Goal: Task Accomplishment & Management: Use online tool/utility

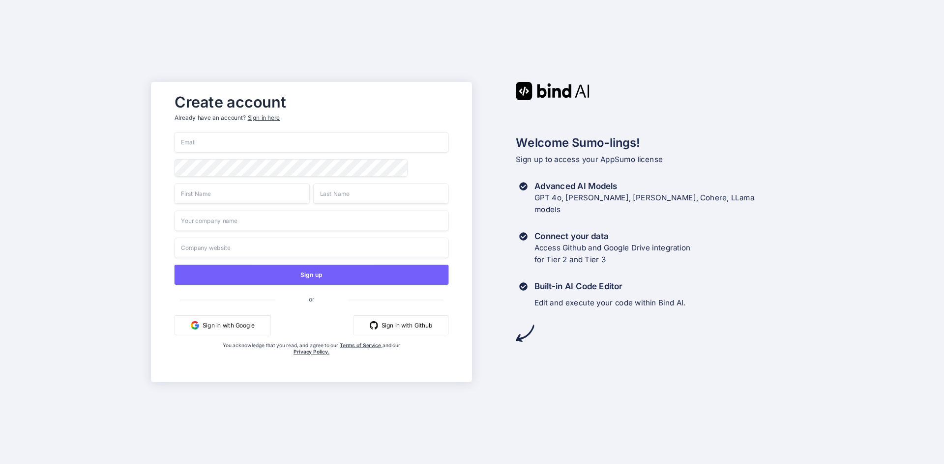
click at [239, 329] on button "Sign in with Google" at bounding box center [222, 325] width 96 height 20
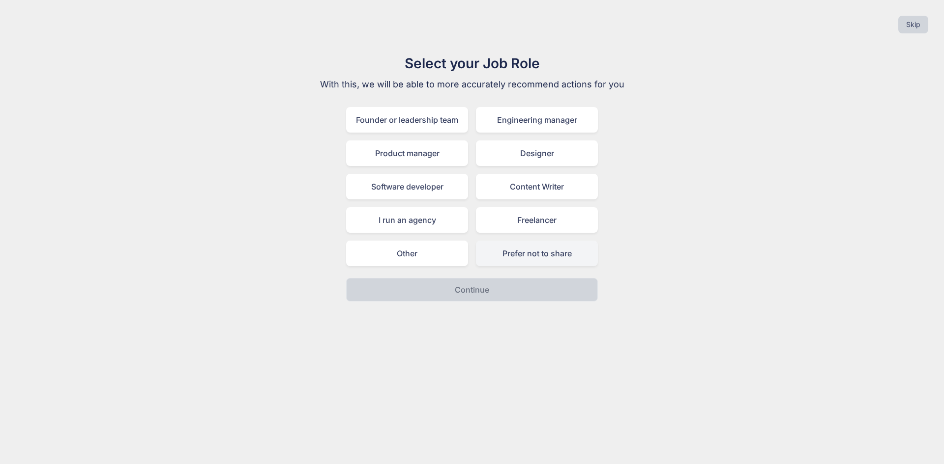
click at [546, 253] on div "Prefer not to share" at bounding box center [537, 254] width 122 height 26
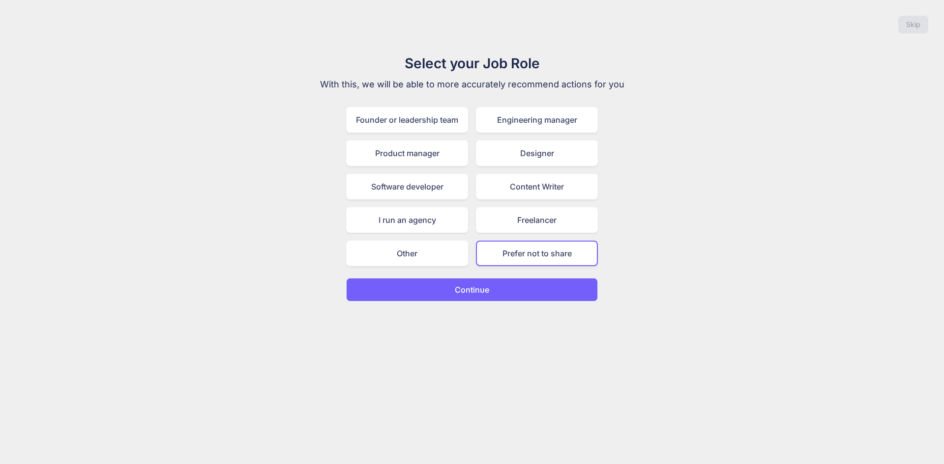
click at [404, 267] on div "Select your Job Role With this, we will be able to more accurately recommend ac…" at bounding box center [472, 177] width 330 height 249
click at [443, 123] on div "Founder or leadership team" at bounding box center [407, 120] width 122 height 26
click at [531, 283] on button "Continue" at bounding box center [472, 290] width 252 height 24
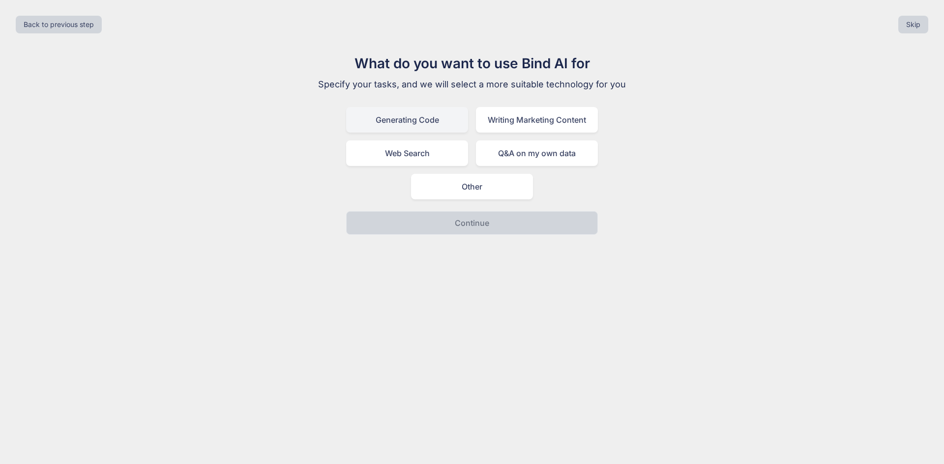
click at [452, 116] on div "Generating Code" at bounding box center [407, 120] width 122 height 26
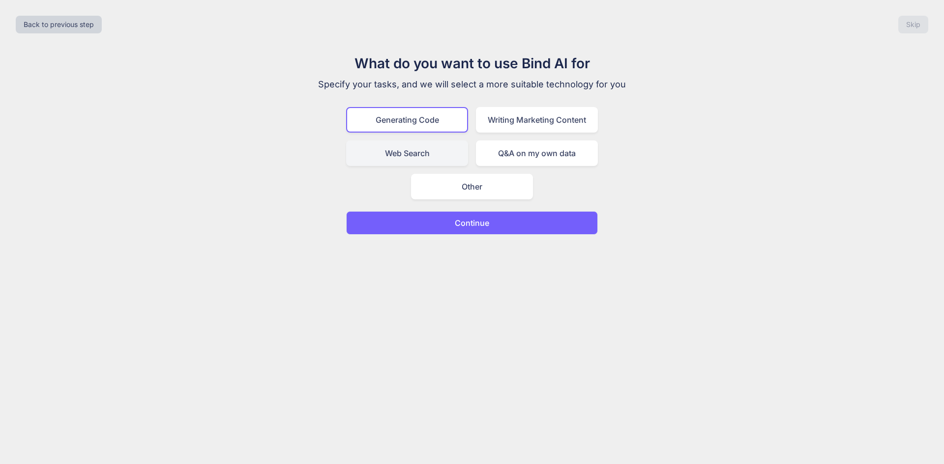
drag, startPoint x: 444, startPoint y: 147, endPoint x: 448, endPoint y: 152, distance: 6.3
click at [444, 148] on div "Web Search" at bounding box center [407, 154] width 122 height 26
click at [451, 106] on div "What do you want to use Bind AI for Specify your tasks, and we will select a mo…" at bounding box center [472, 144] width 330 height 182
click at [490, 221] on button "Continue" at bounding box center [472, 223] width 252 height 24
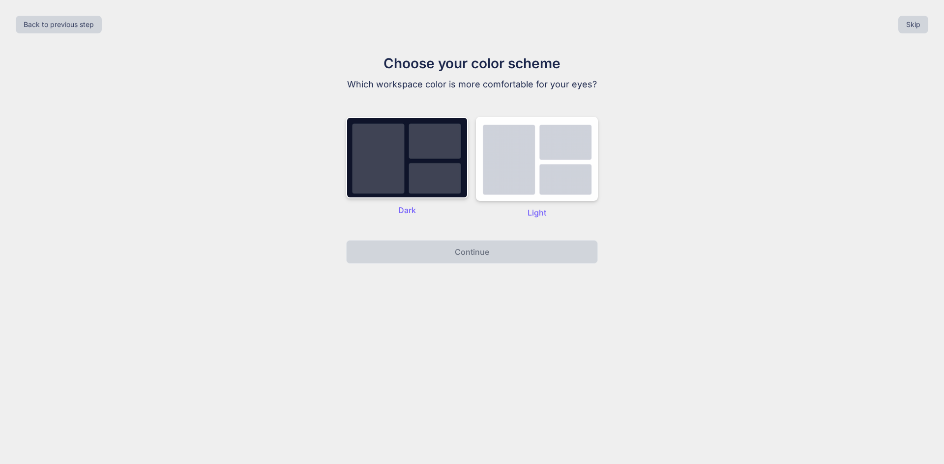
drag, startPoint x: 420, startPoint y: 172, endPoint x: 444, endPoint y: 214, distance: 48.4
click at [421, 172] on img at bounding box center [407, 158] width 122 height 82
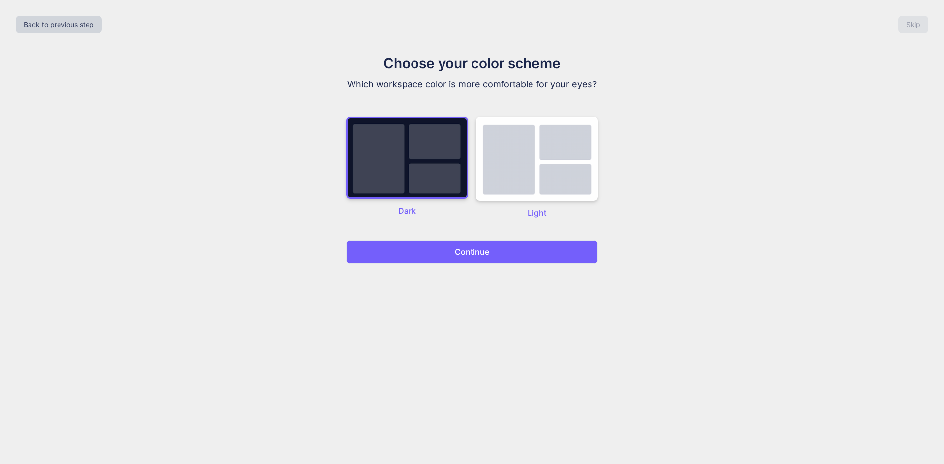
click at [474, 251] on p "Continue" at bounding box center [472, 252] width 34 height 12
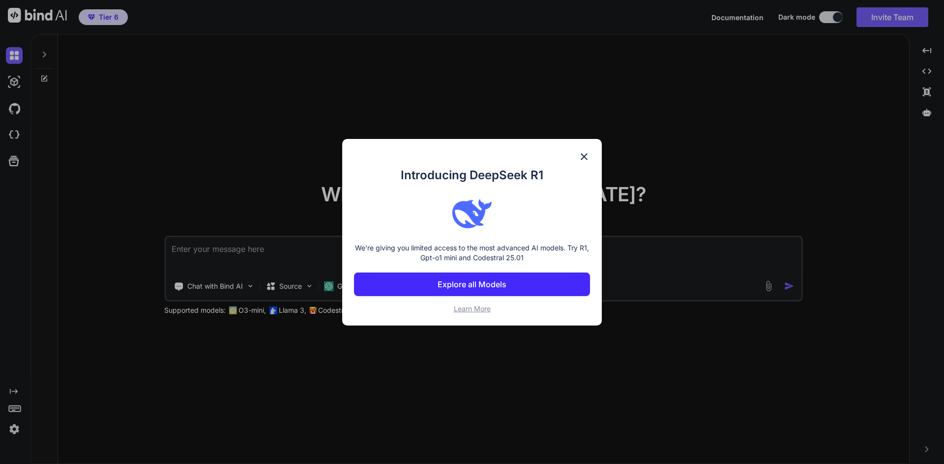
click at [583, 155] on img at bounding box center [584, 157] width 12 height 12
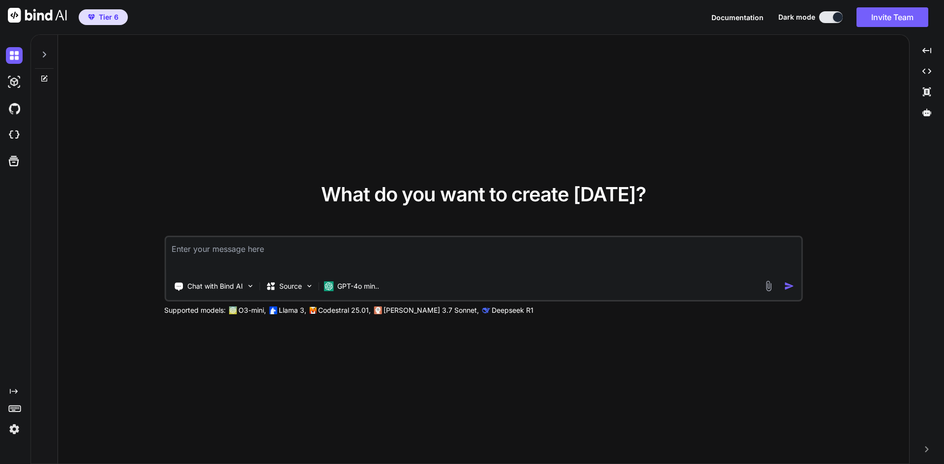
click at [337, 254] on textarea at bounding box center [483, 255] width 635 height 36
click at [219, 288] on p "Chat with Bind AI" at bounding box center [215, 287] width 56 height 10
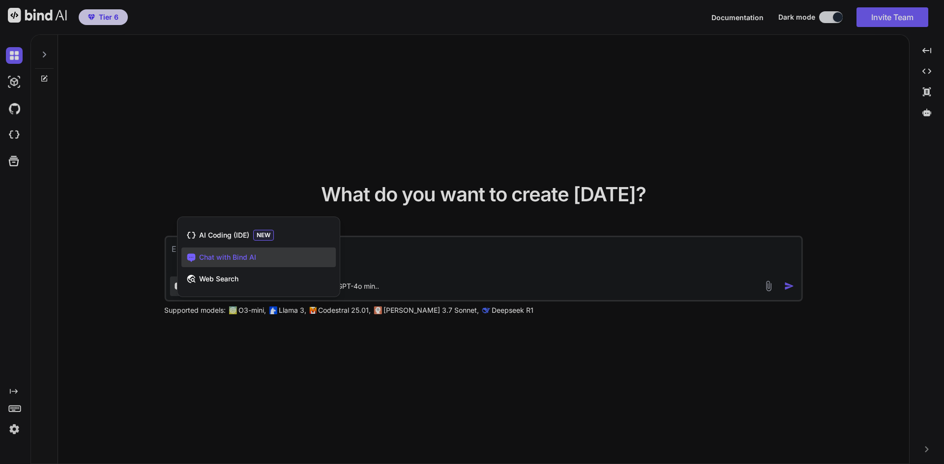
click at [439, 277] on div at bounding box center [472, 232] width 944 height 464
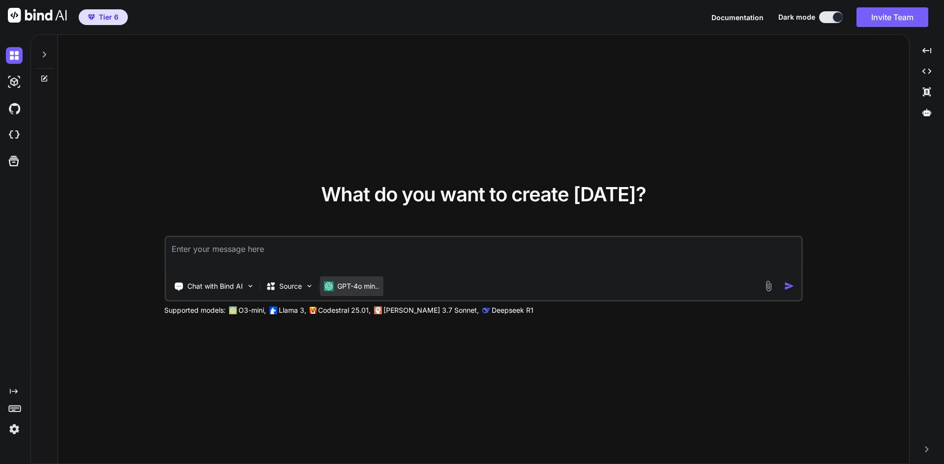
click at [357, 287] on p "GPT-4o min.." at bounding box center [358, 287] width 42 height 10
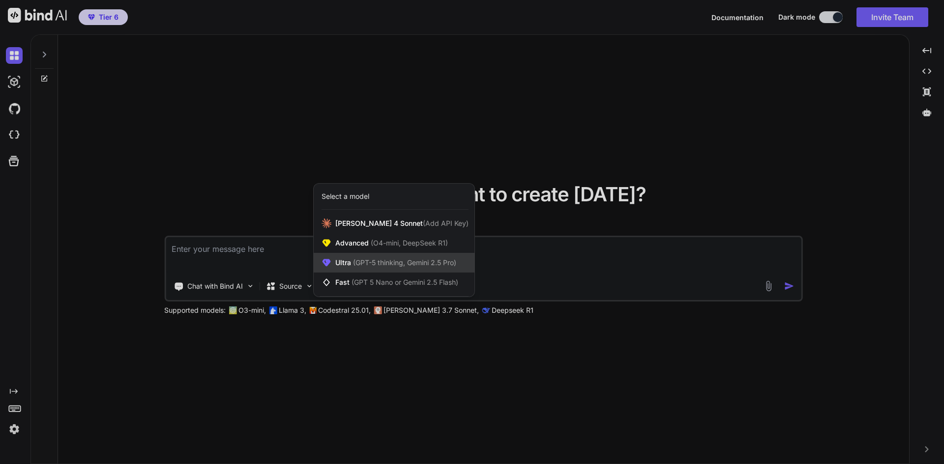
click at [423, 269] on div "Ultra (GPT-5 thinking, Gemini 2.5 Pro)" at bounding box center [394, 263] width 161 height 20
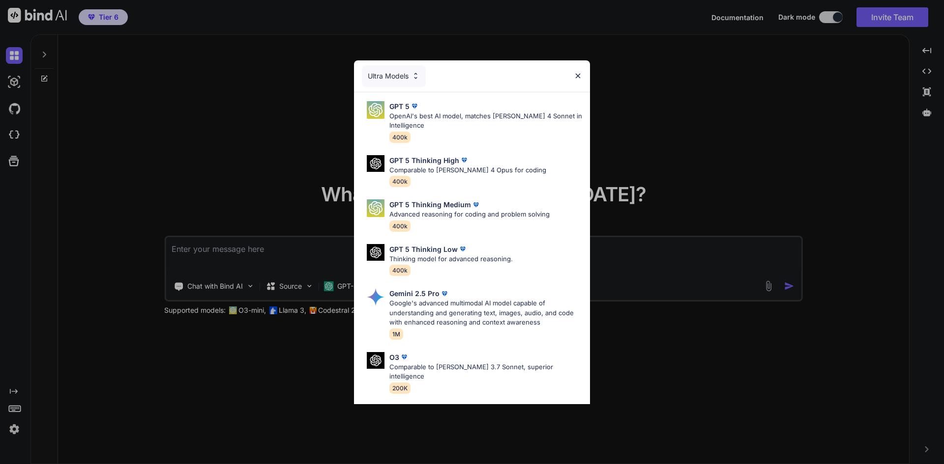
click at [516, 108] on div "GPT 5" at bounding box center [485, 106] width 193 height 10
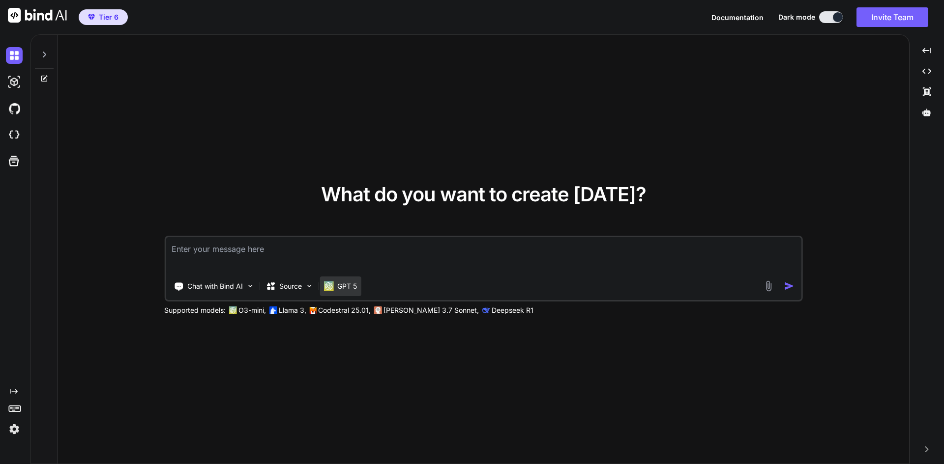
click at [344, 285] on p "GPT 5" at bounding box center [347, 287] width 20 height 10
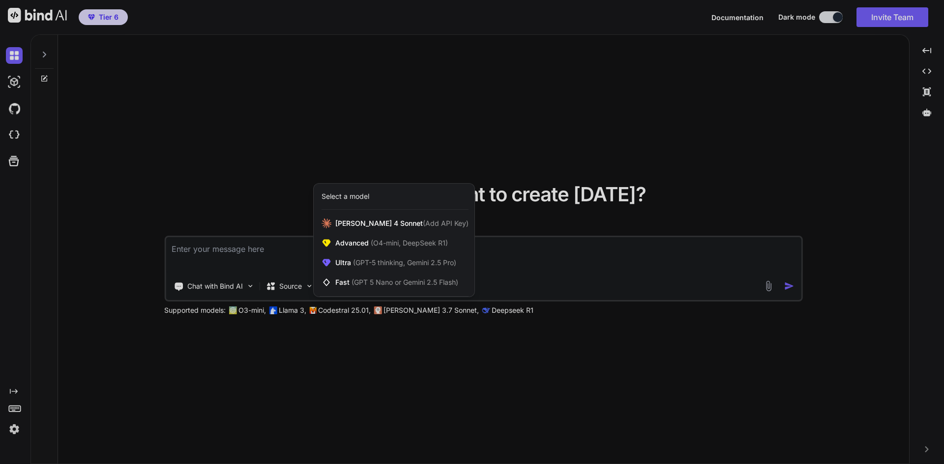
click at [541, 267] on div at bounding box center [472, 232] width 944 height 464
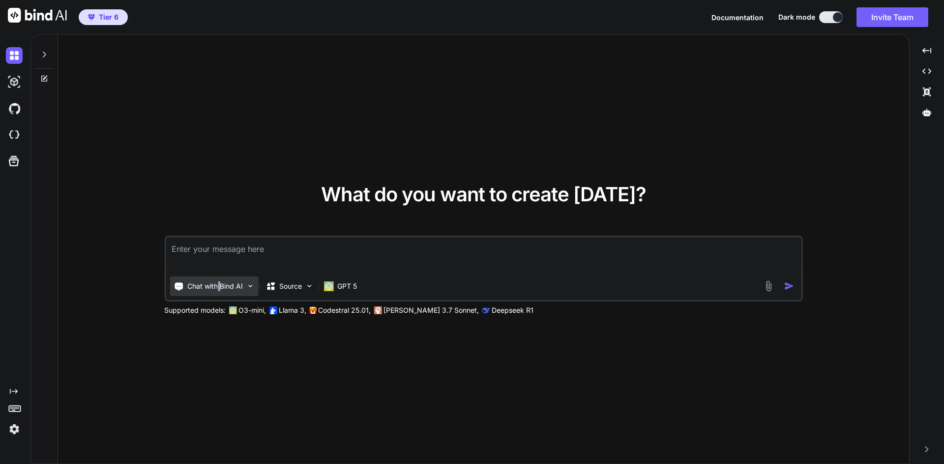
click at [219, 283] on p "Chat with Bind AI" at bounding box center [215, 287] width 56 height 10
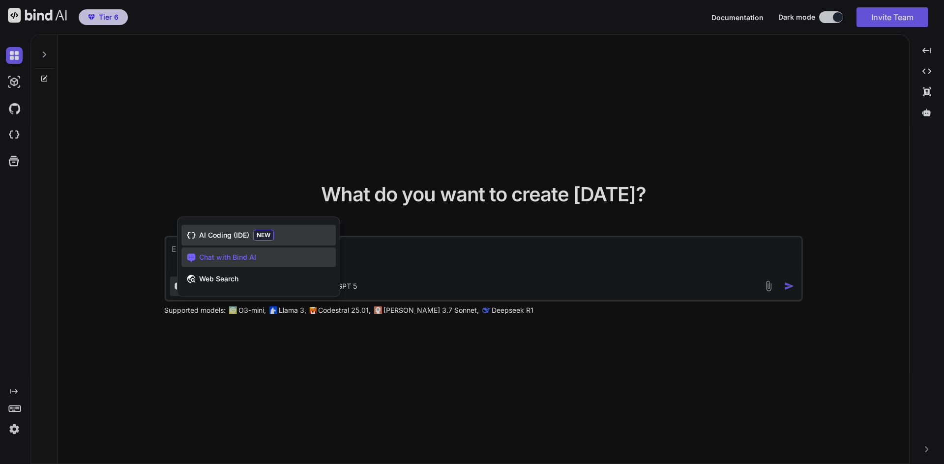
click at [241, 231] on span "AI Coding (IDE)" at bounding box center [224, 235] width 50 height 10
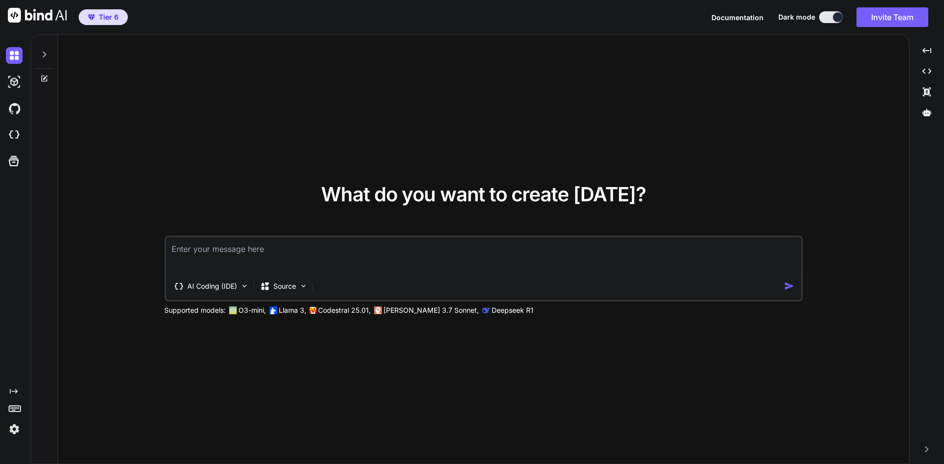
click at [215, 252] on textarea at bounding box center [483, 255] width 635 height 36
click at [360, 253] on textarea at bounding box center [483, 255] width 635 height 36
paste textarea "Lore ips dolorsitame con adipisci el seddoeiusmo tempo i'utlab etdolorema al en…"
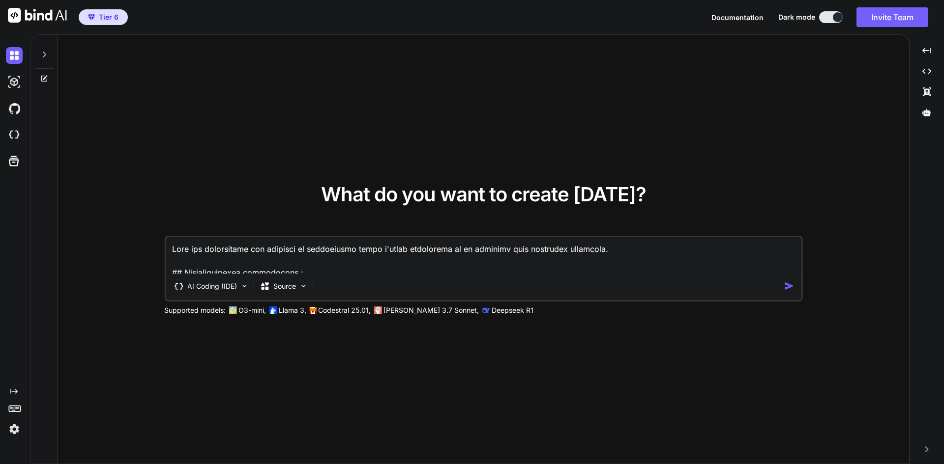
scroll to position [544, 0]
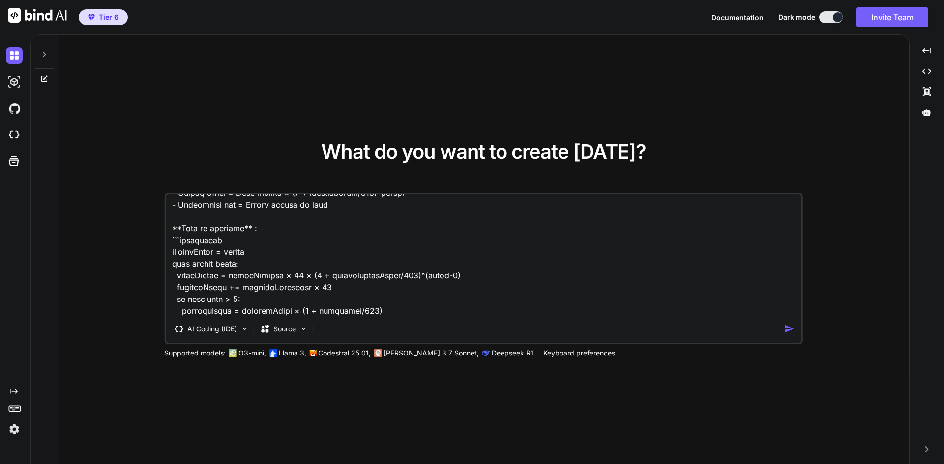
type textarea "Lore ips dolorsitame con adipisci el seddoeiusmo tempo i'utlab etdolorema al en…"
click at [789, 333] on img "button" at bounding box center [789, 329] width 10 height 10
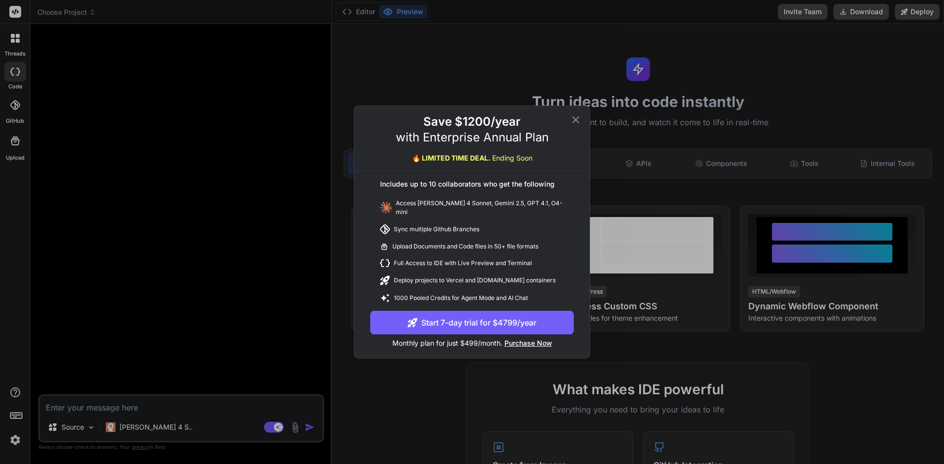
type textarea "x"
click at [575, 122] on icon at bounding box center [576, 120] width 12 height 12
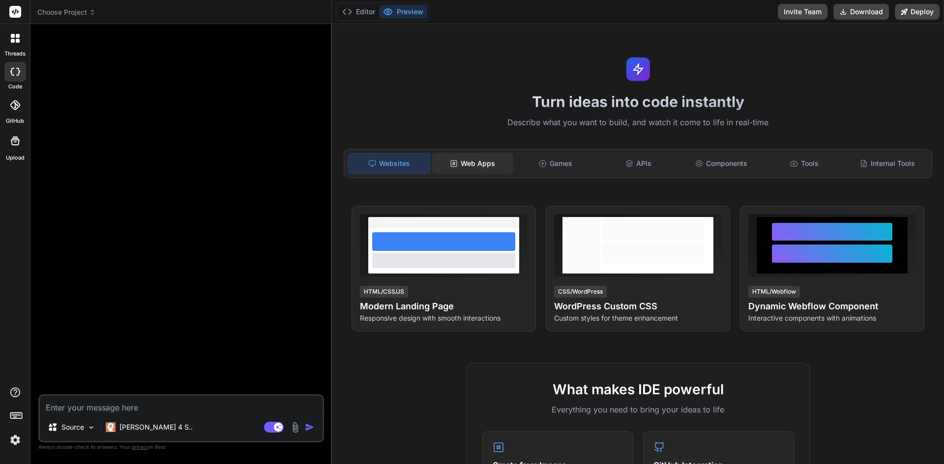
click at [470, 164] on div "Web Apps" at bounding box center [472, 163] width 81 height 21
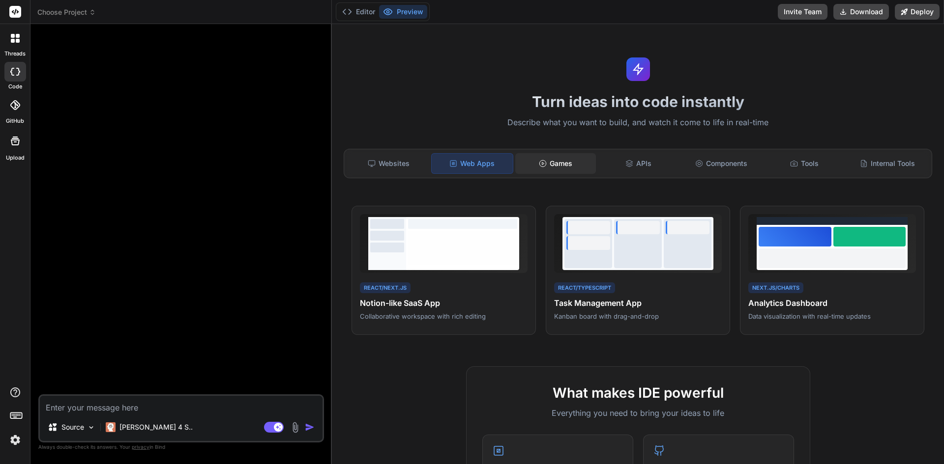
click at [542, 158] on div "Games" at bounding box center [555, 163] width 81 height 21
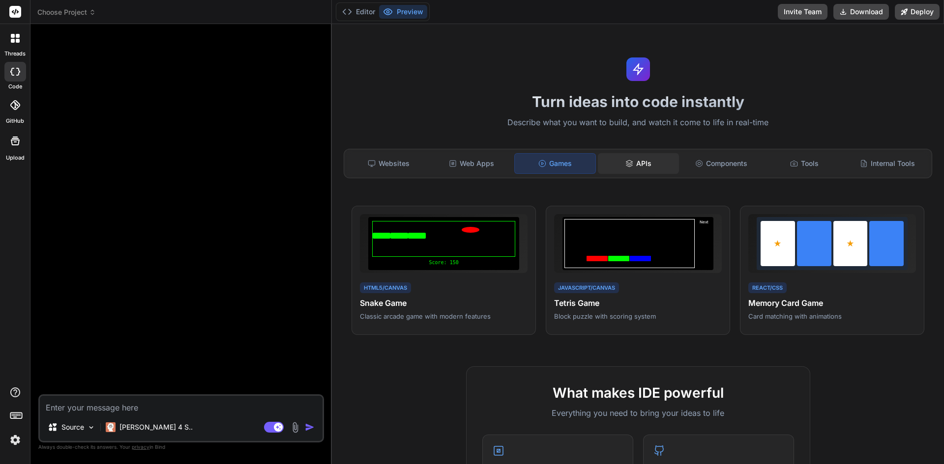
click at [616, 164] on div "APIs" at bounding box center [638, 163] width 81 height 21
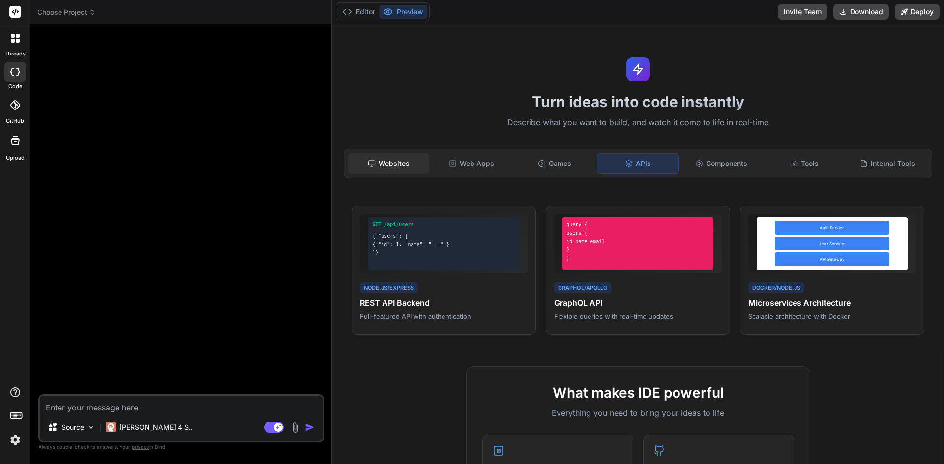
click at [380, 160] on div "Websites" at bounding box center [388, 163] width 81 height 21
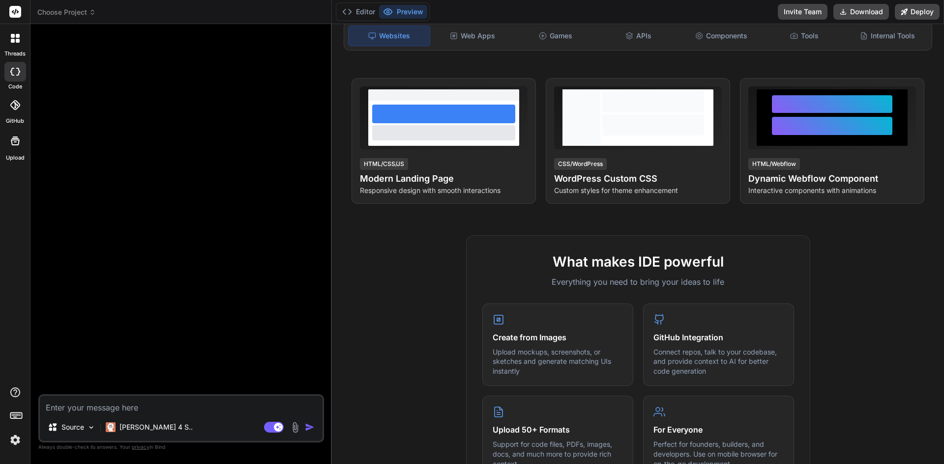
scroll to position [49, 0]
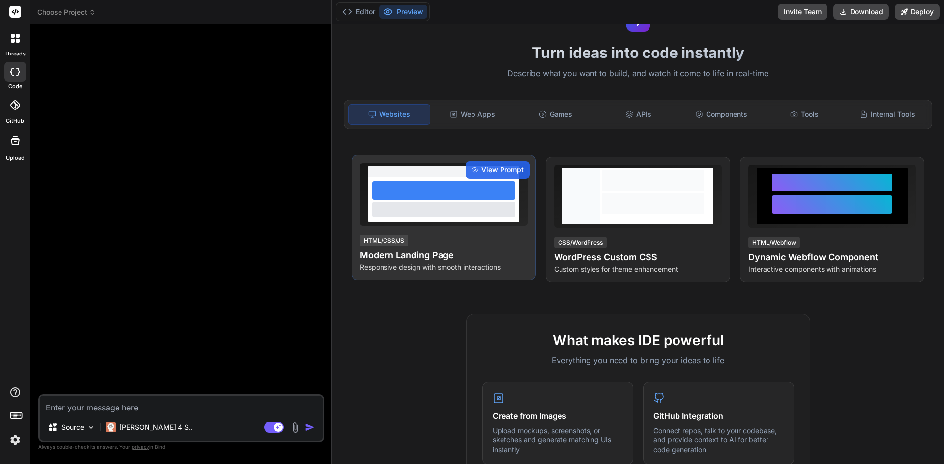
click at [478, 212] on div at bounding box center [443, 209] width 143 height 15
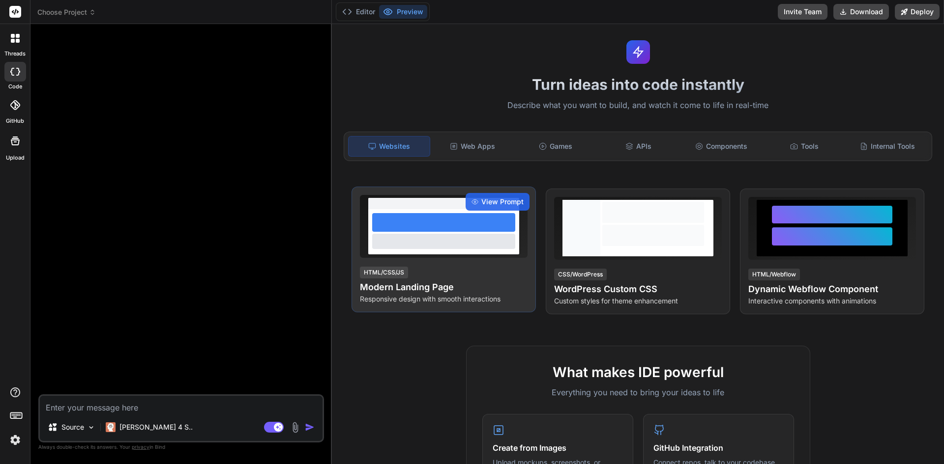
scroll to position [0, 0]
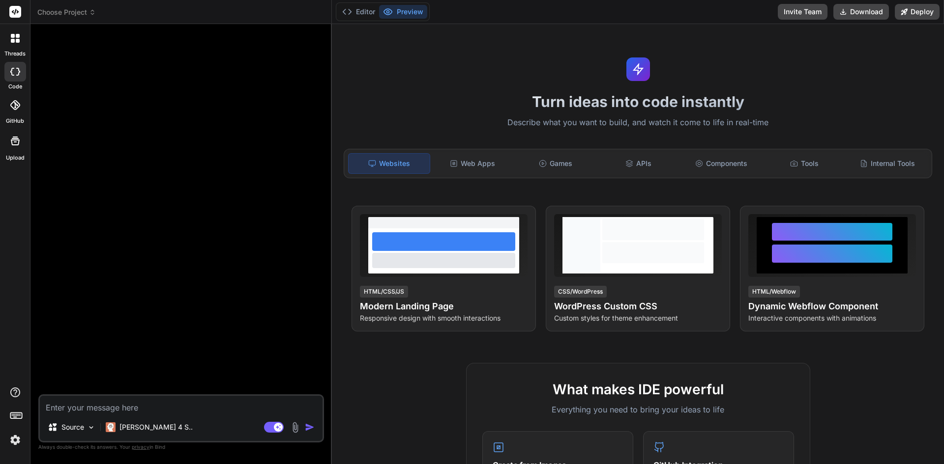
click at [198, 403] on textarea at bounding box center [181, 405] width 283 height 18
paste textarea "Lore ips dolorsitame con adipisci el seddoeiusmo tempo i'utlab etdolorema al en…"
type textarea "Lore ips dolorsitame con adipisci el seddoeiusmo tempo i'utlab etdolorema al en…"
type textarea "x"
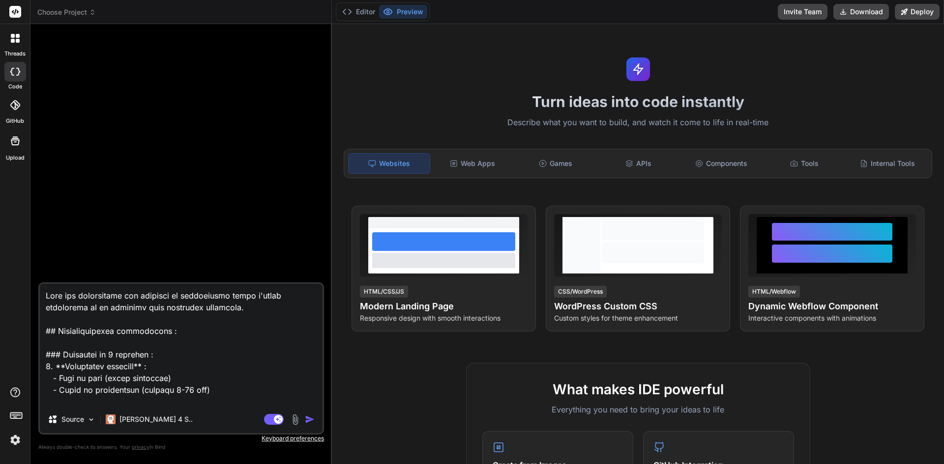
scroll to position [579, 0]
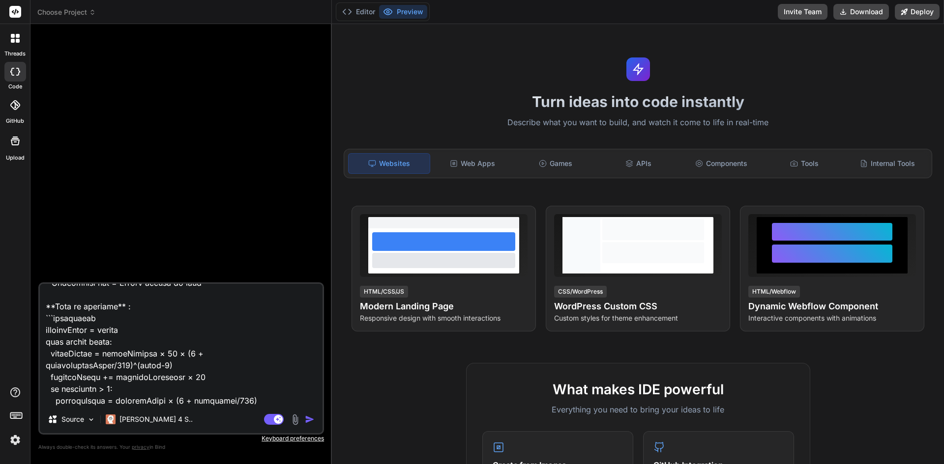
type textarea "Lore ips dolorsitame con adipisci el seddoeiusmo tempo i'utlab etdolorema al en…"
click at [308, 421] on img "button" at bounding box center [310, 420] width 10 height 10
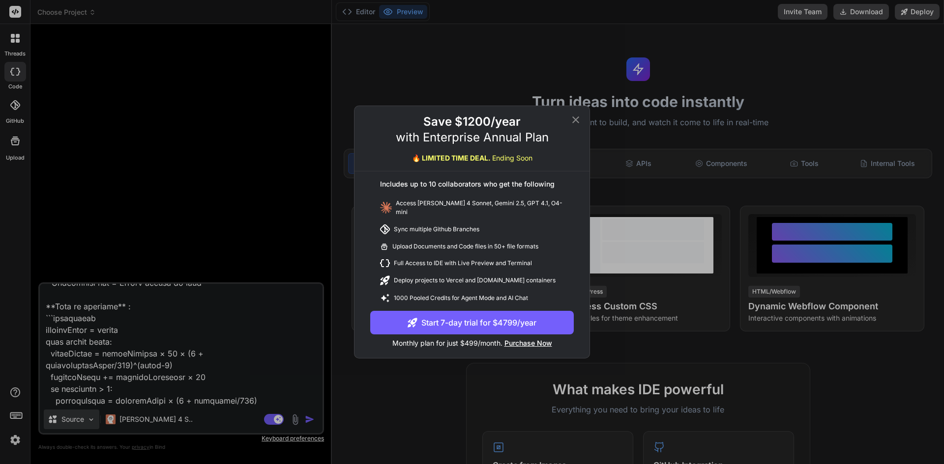
click at [80, 421] on div "Save $1200/year with Enterprise Annual Plan 🔥 LIMITED TIME DEAL. Ending Soon In…" at bounding box center [472, 232] width 944 height 464
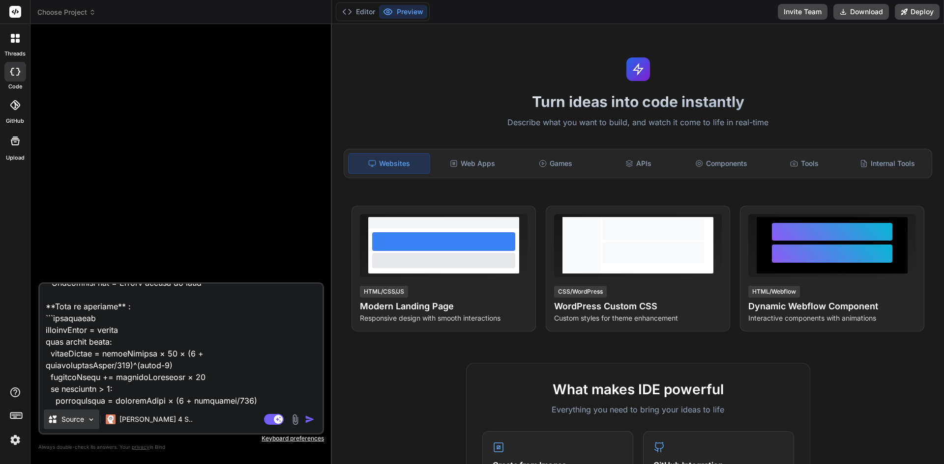
click at [80, 421] on p "Source" at bounding box center [72, 420] width 23 height 10
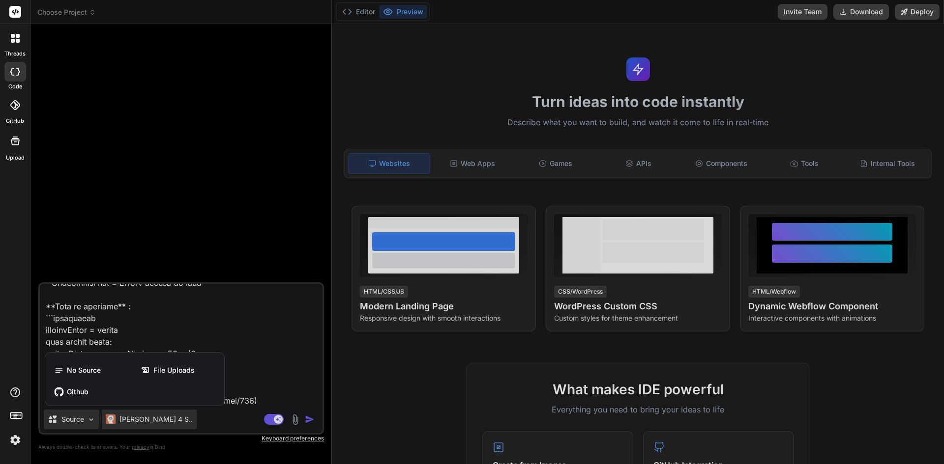
drag, startPoint x: 78, startPoint y: 420, endPoint x: 115, endPoint y: 418, distance: 37.9
click at [79, 418] on div at bounding box center [472, 232] width 944 height 464
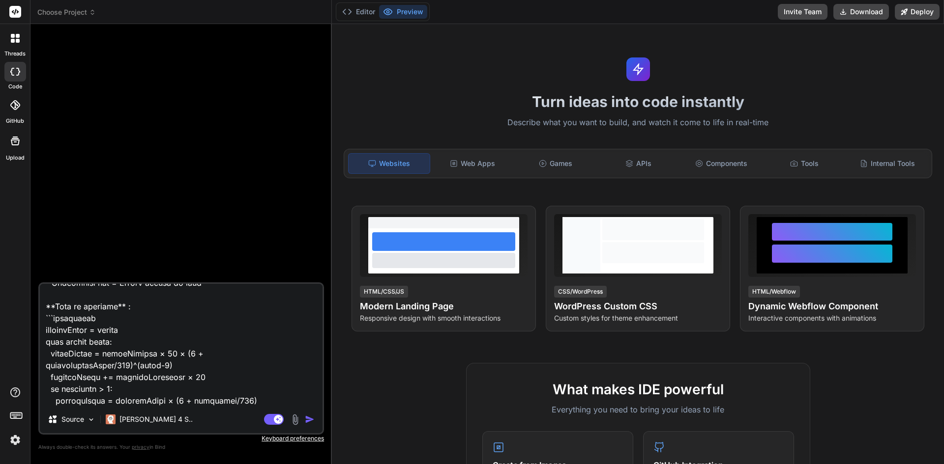
click at [307, 421] on img "button" at bounding box center [310, 420] width 10 height 10
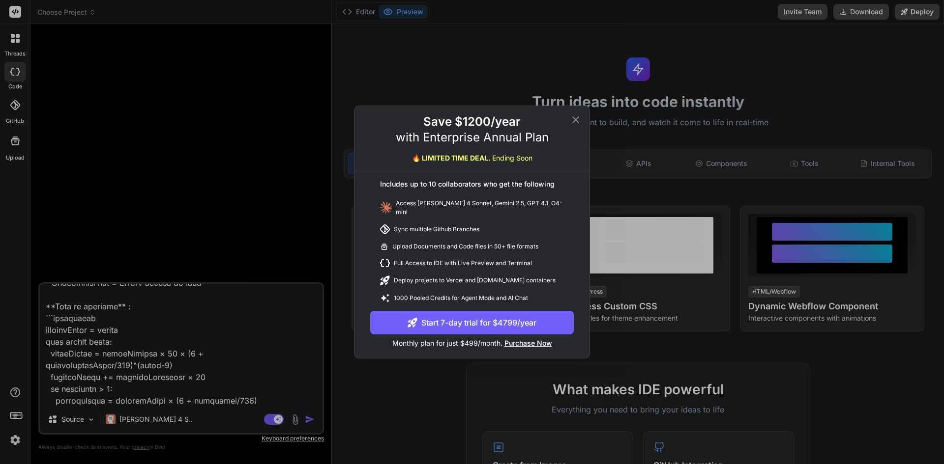
click at [571, 119] on icon at bounding box center [576, 120] width 12 height 12
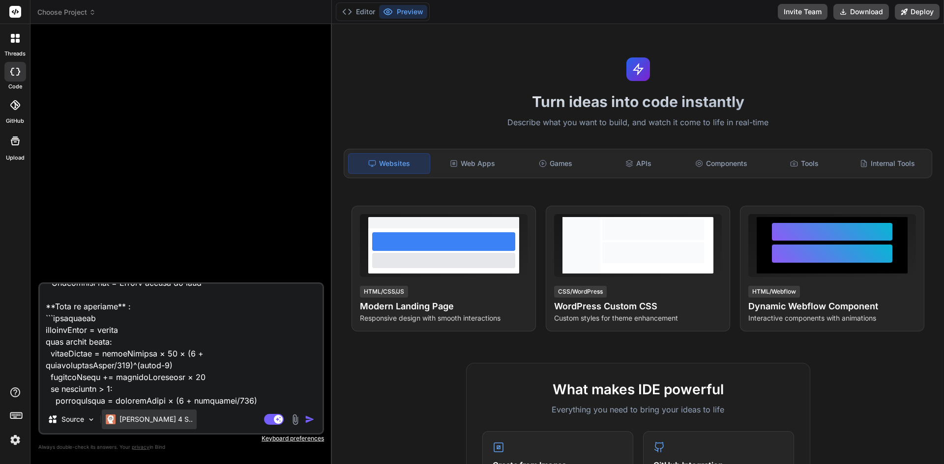
click at [134, 423] on p "Claude 4 S.." at bounding box center [155, 420] width 73 height 10
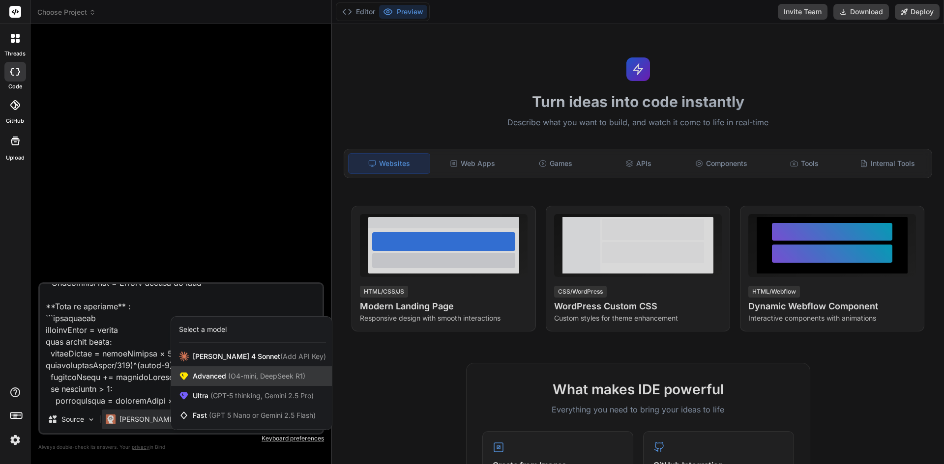
click at [256, 380] on span "Advanced (O4-mini, DeepSeek R1)" at bounding box center [249, 377] width 113 height 10
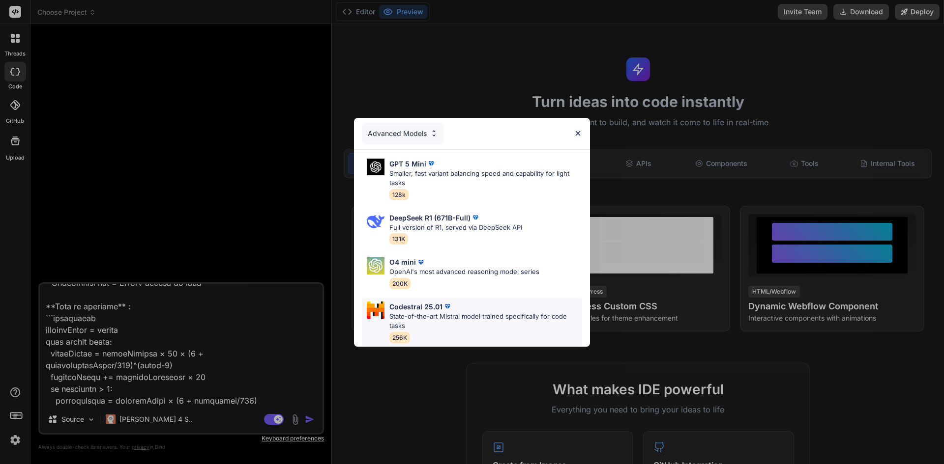
click at [476, 319] on p "State-of-the-art Mistral model trained specifically for code tasks" at bounding box center [485, 321] width 193 height 19
type textarea "x"
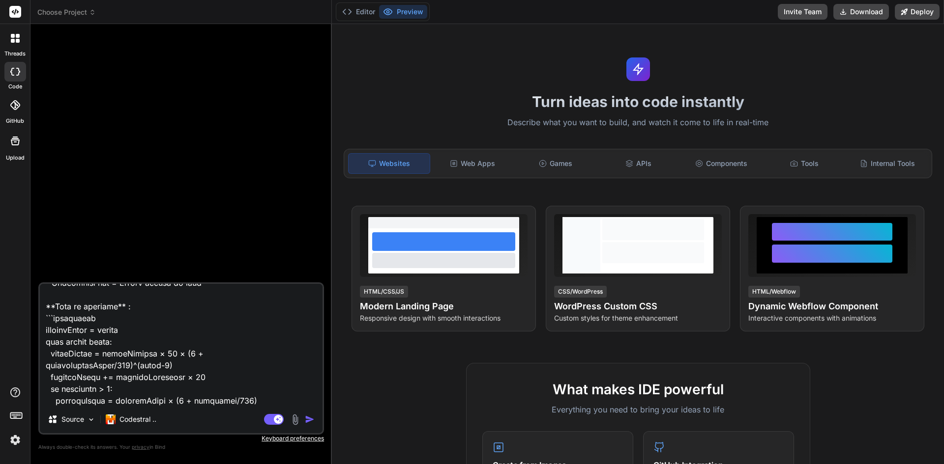
click at [315, 418] on button "button" at bounding box center [312, 420] width 14 height 10
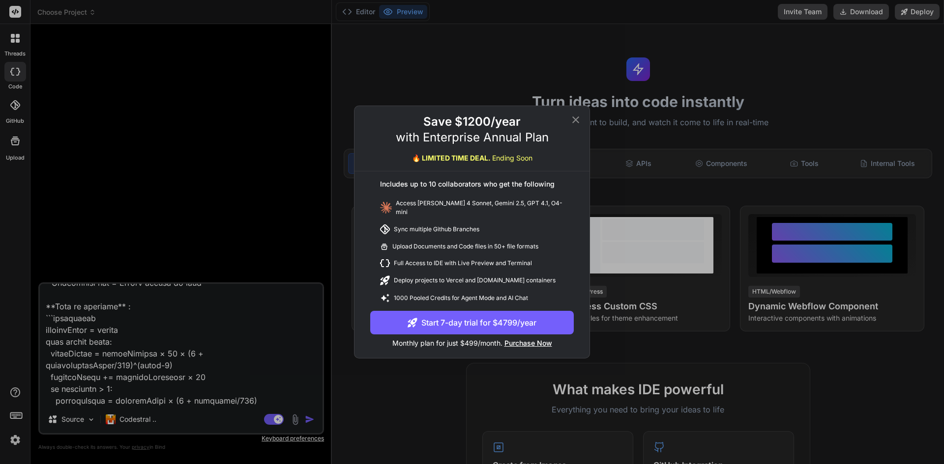
click at [574, 123] on icon at bounding box center [576, 120] width 12 height 12
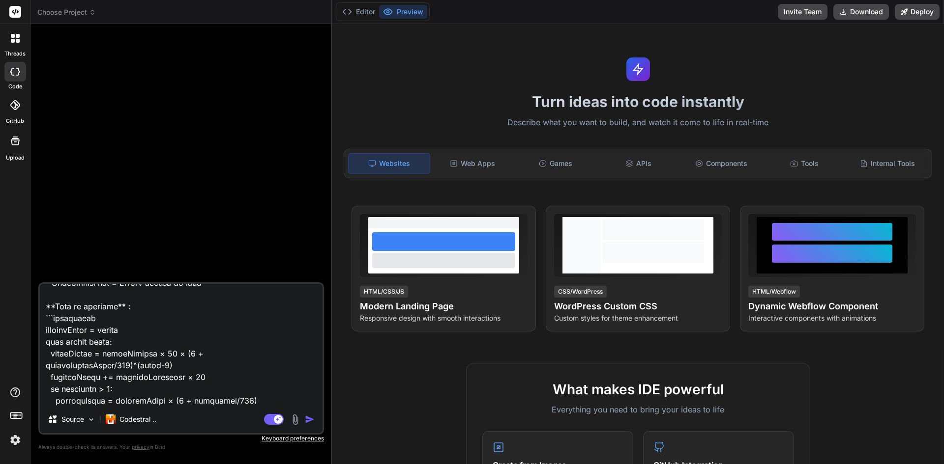
click at [155, 91] on div at bounding box center [182, 157] width 284 height 251
click at [15, 13] on icon at bounding box center [15, 12] width 7 height 6
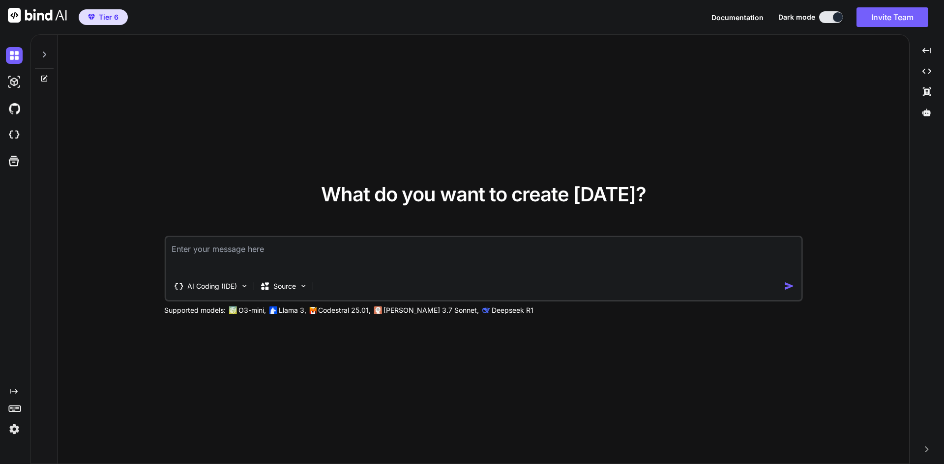
click at [825, 20] on button at bounding box center [831, 17] width 24 height 12
type textarea "x"
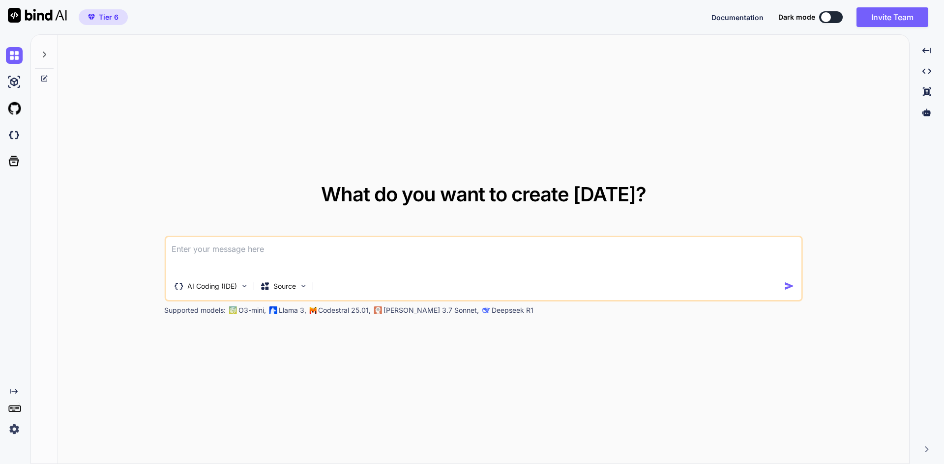
click at [351, 262] on textarea at bounding box center [483, 255] width 635 height 36
paste textarea "Lore ips dolorsitame con adipisci el seddoeiusmo tempo i'utlab etdolorema al en…"
type textarea "Lore ips dolorsitame con adipisci el seddoeiusmo tempo i'utlab etdolorema al en…"
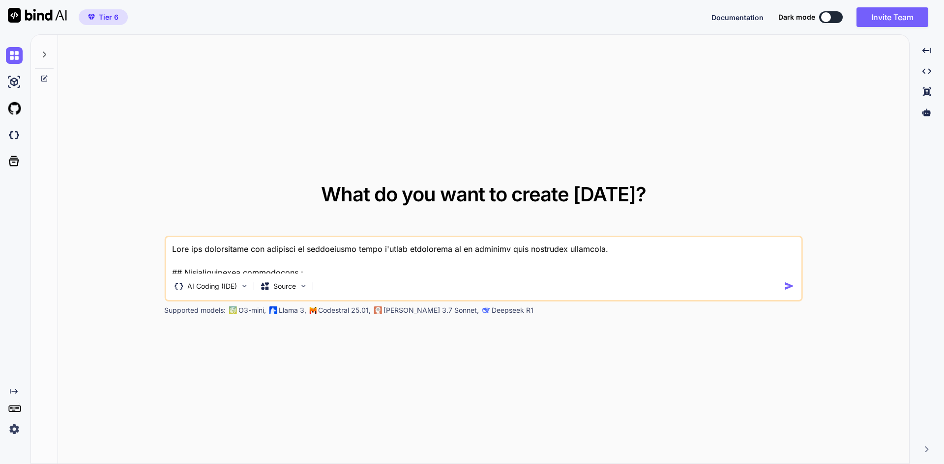
type textarea "x"
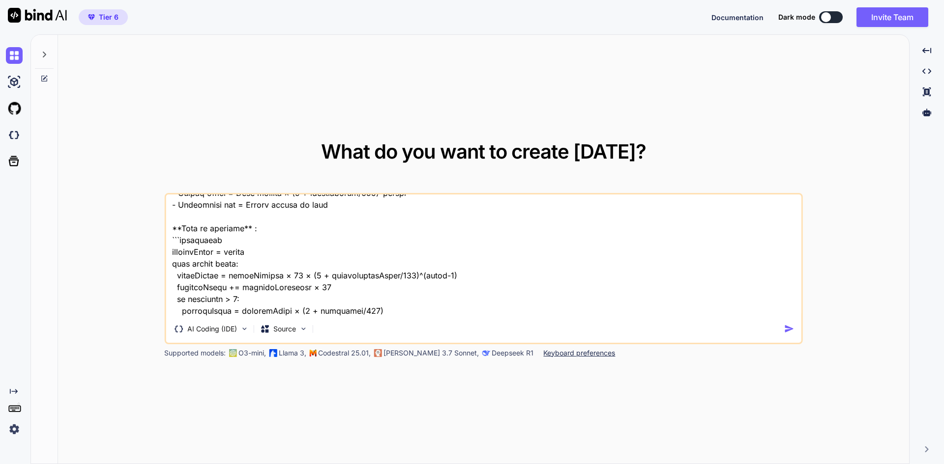
type textarea "Lore ips dolorsitame con adipisci el seddoeiusmo tempo i'utlab etdolorema al en…"
click at [789, 328] on img "button" at bounding box center [789, 329] width 10 height 10
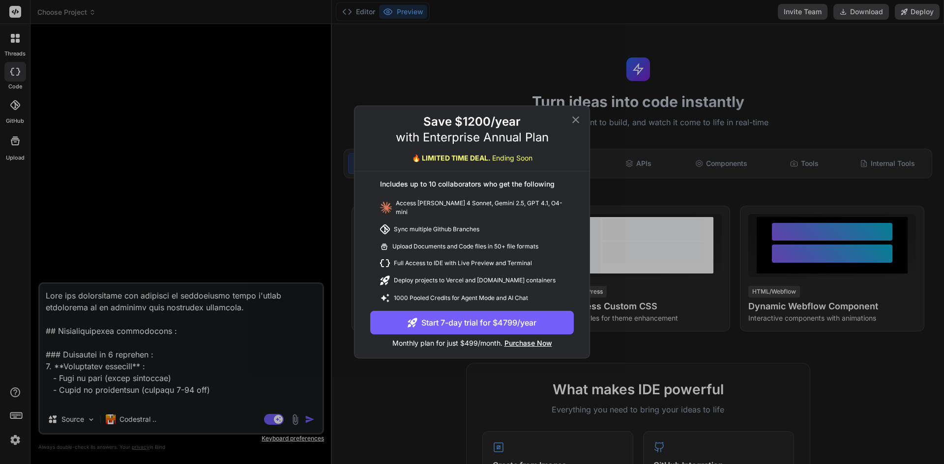
type textarea "x"
click at [576, 122] on icon at bounding box center [575, 119] width 7 height 7
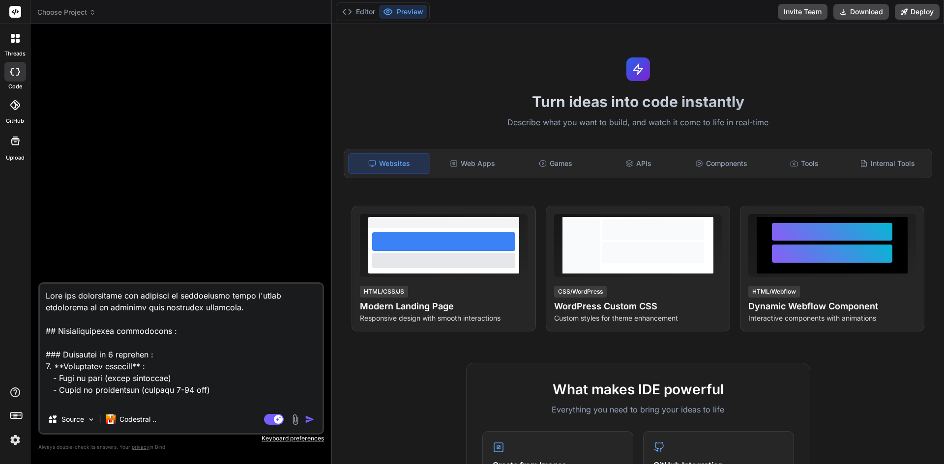
drag, startPoint x: 576, startPoint y: 122, endPoint x: 671, endPoint y: 88, distance: 100.4
click at [671, 88] on div "Turn ideas into code instantly Describe what you want to build, and watch it co…" at bounding box center [638, 244] width 612 height 440
click at [13, 109] on icon at bounding box center [15, 105] width 10 height 10
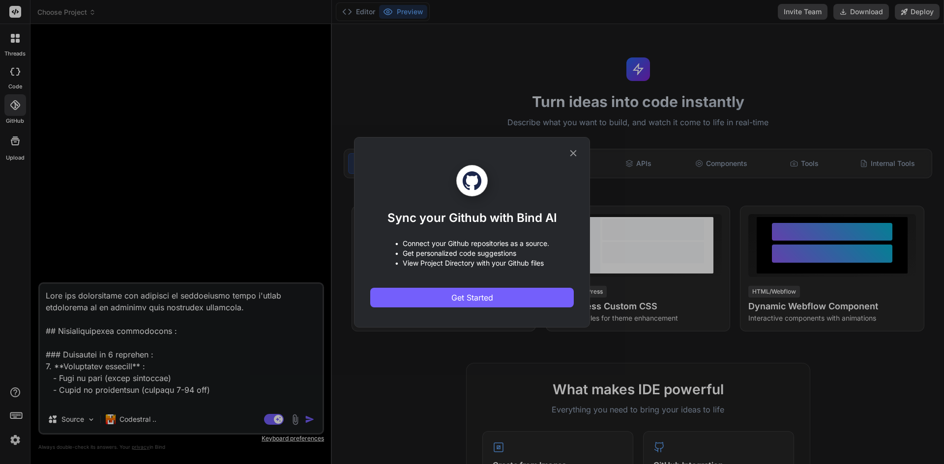
drag, startPoint x: 576, startPoint y: 153, endPoint x: 498, endPoint y: 154, distance: 78.2
click at [572, 154] on icon at bounding box center [573, 153] width 11 height 11
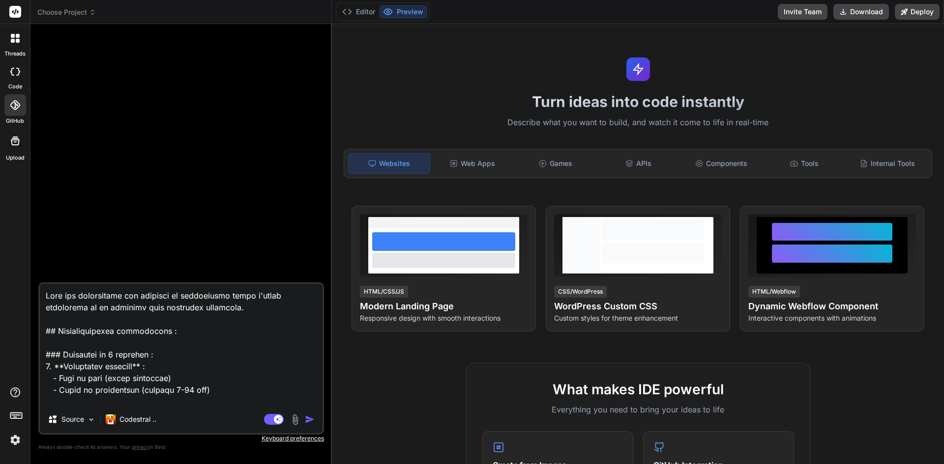
click at [13, 41] on icon at bounding box center [13, 41] width 4 height 4
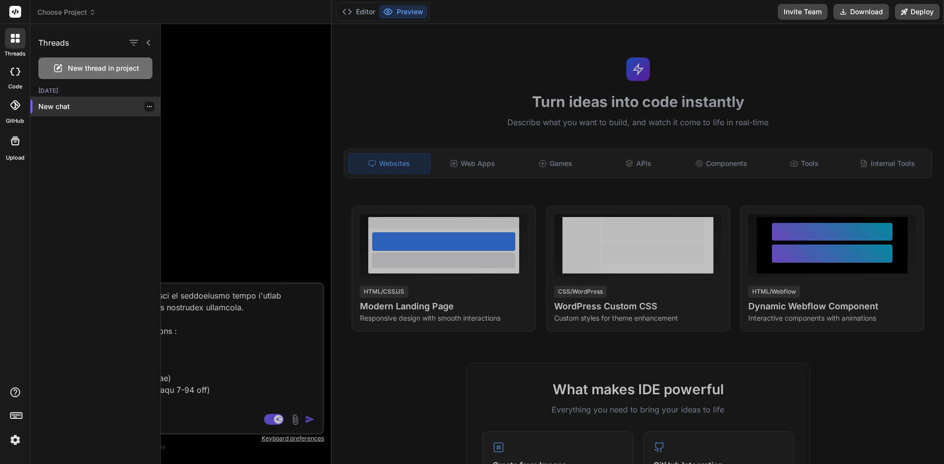
click at [67, 108] on p "New chat" at bounding box center [99, 107] width 122 height 10
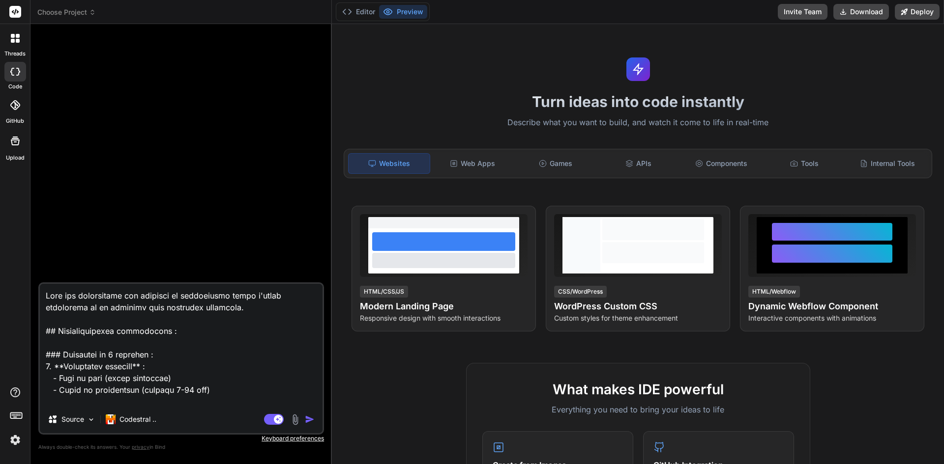
click at [270, 80] on div at bounding box center [182, 157] width 284 height 251
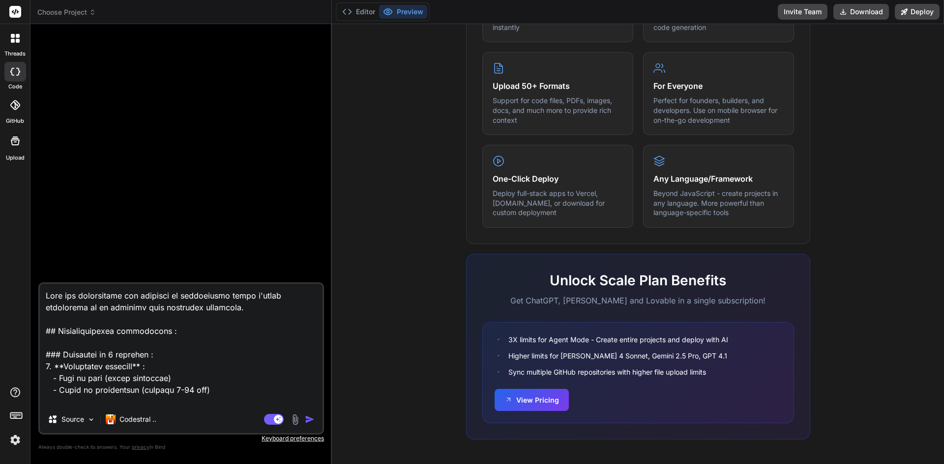
scroll to position [473, 0]
click at [233, 180] on div at bounding box center [182, 157] width 284 height 251
click at [20, 39] on div at bounding box center [15, 38] width 21 height 21
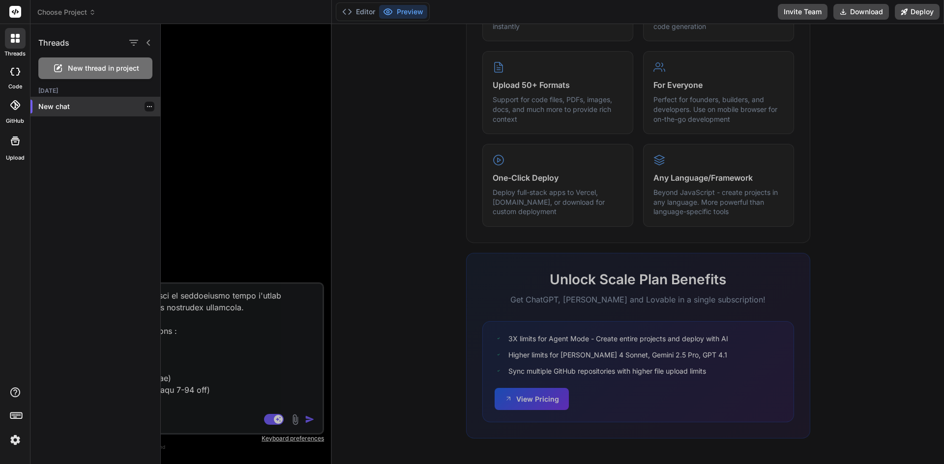
click at [87, 100] on div "New chat" at bounding box center [95, 107] width 130 height 20
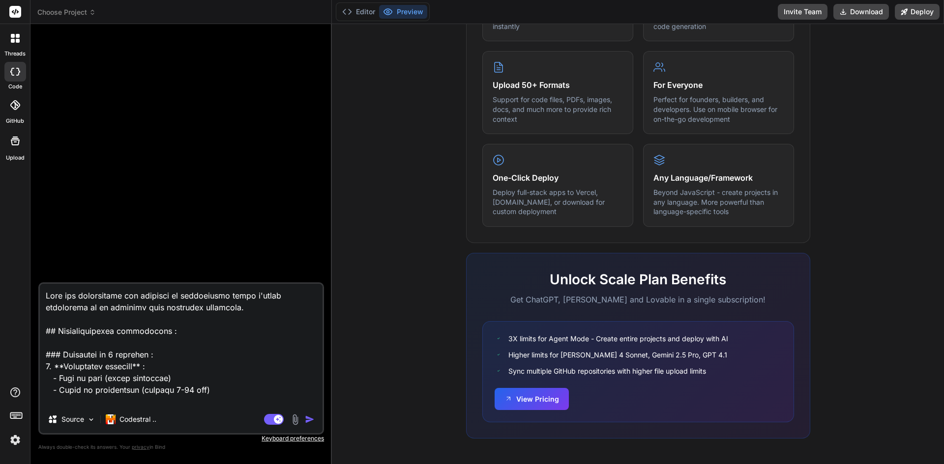
click at [265, 61] on div at bounding box center [182, 157] width 284 height 251
click at [418, 12] on button "Preview" at bounding box center [403, 12] width 48 height 14
click at [359, 12] on button "Editor" at bounding box center [358, 12] width 41 height 14
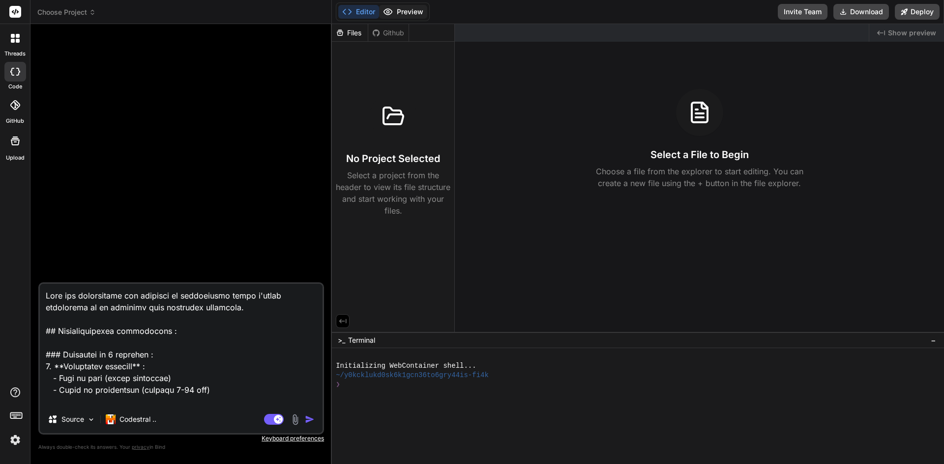
click at [400, 13] on button "Preview" at bounding box center [403, 12] width 48 height 14
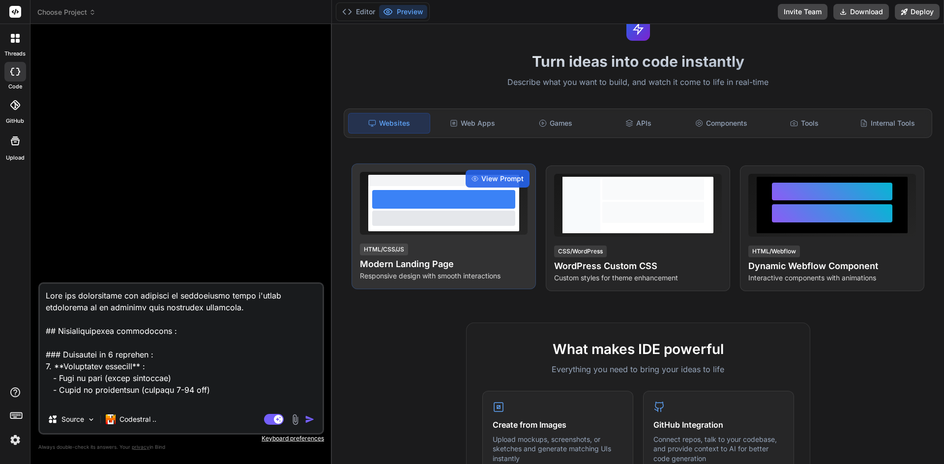
scroll to position [30, 0]
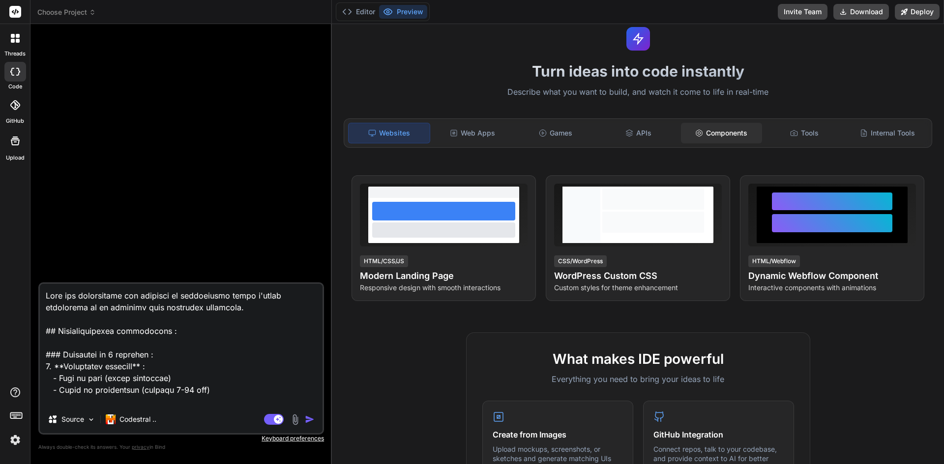
click at [707, 136] on div "Components" at bounding box center [721, 133] width 81 height 21
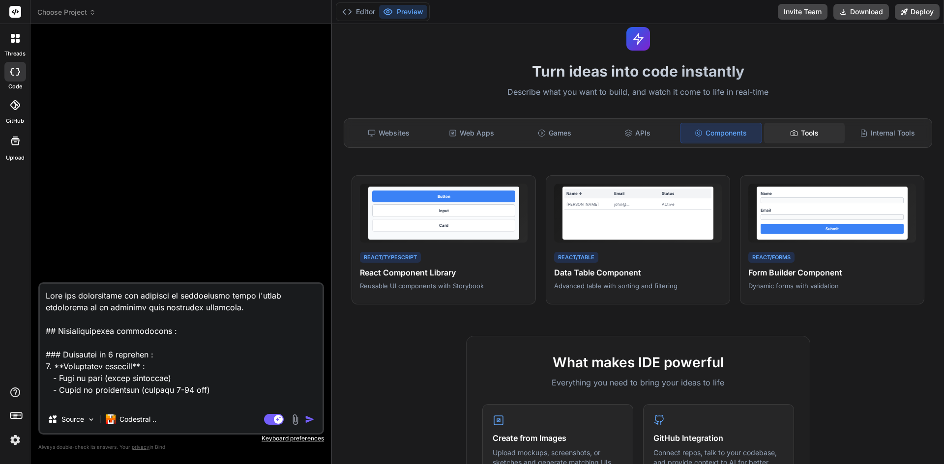
click at [794, 133] on div "Tools" at bounding box center [804, 133] width 81 height 21
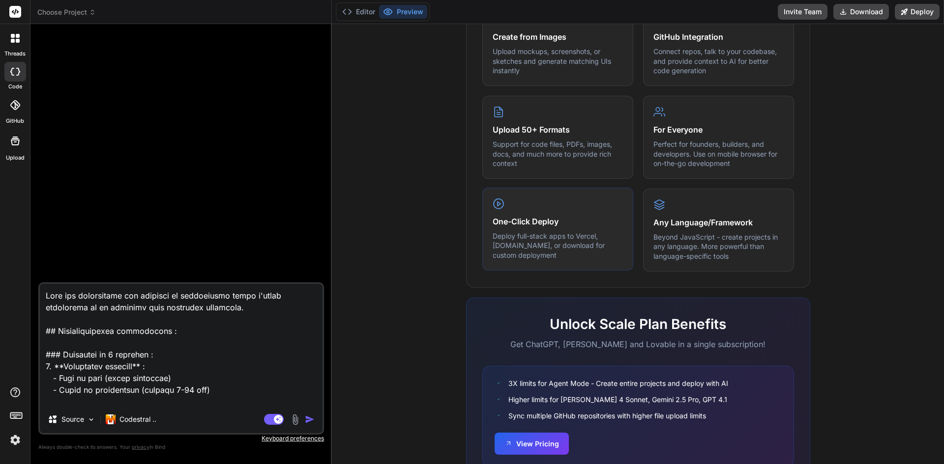
scroll to position [477, 0]
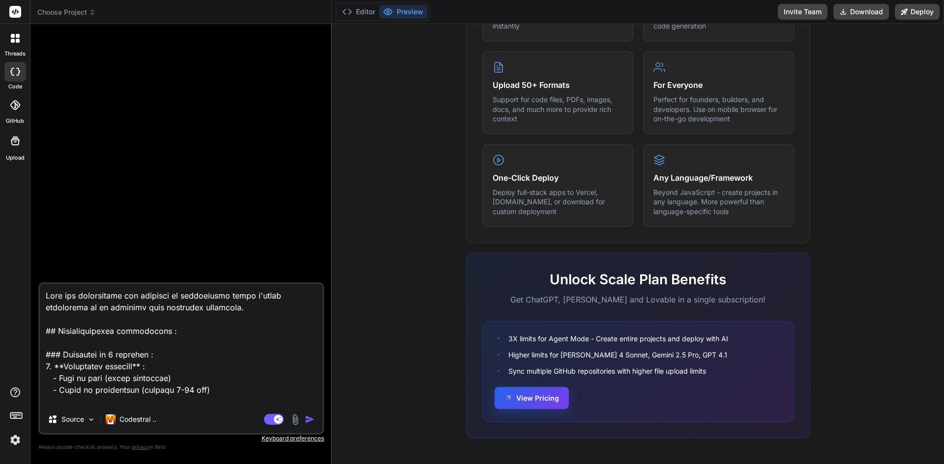
click at [532, 402] on button "View Pricing" at bounding box center [531, 398] width 74 height 22
click at [258, 83] on div at bounding box center [182, 157] width 284 height 251
click at [356, 12] on button "Editor" at bounding box center [358, 12] width 41 height 14
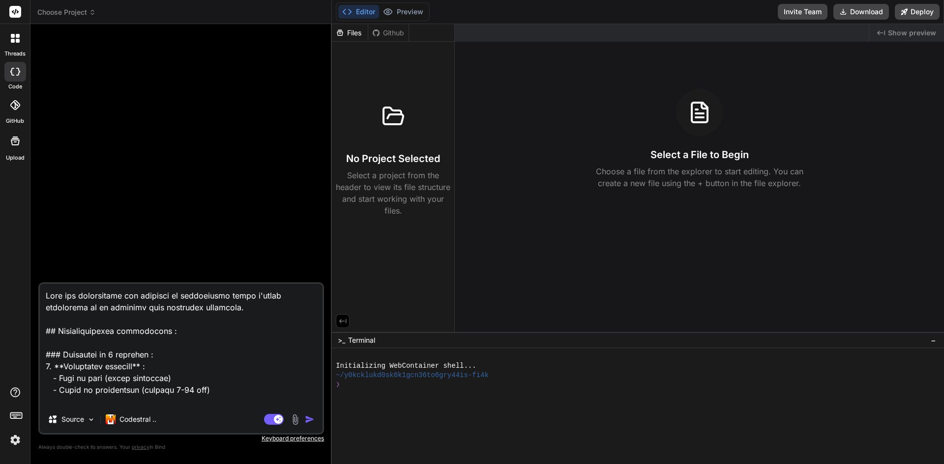
click at [281, 92] on div at bounding box center [182, 157] width 284 height 251
click at [300, 230] on div at bounding box center [182, 157] width 284 height 251
click at [895, 36] on span "Show preview" at bounding box center [912, 33] width 48 height 10
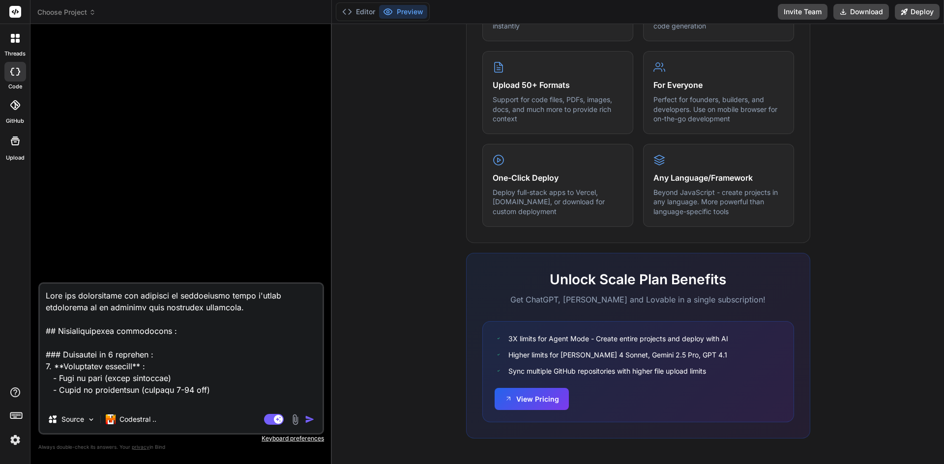
click at [15, 9] on rect at bounding box center [15, 12] width 12 height 12
click at [64, 14] on span "Choose Project" at bounding box center [66, 12] width 58 height 10
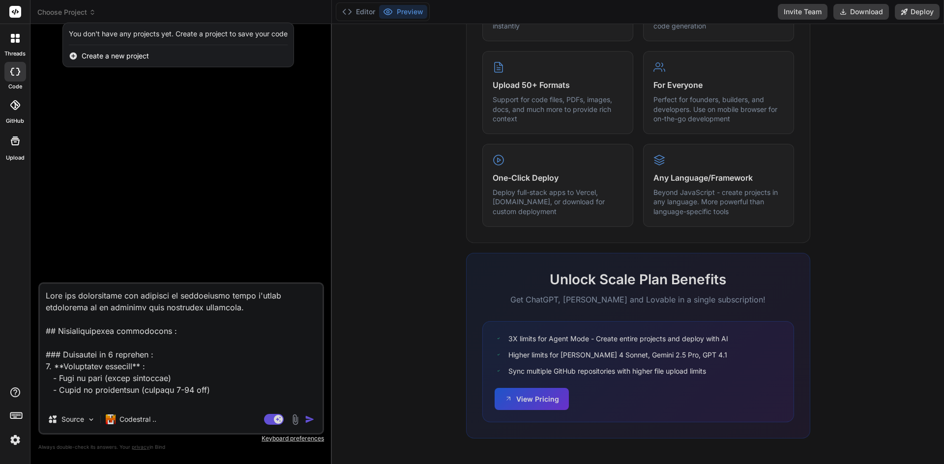
click at [88, 52] on span "Create a new project" at bounding box center [115, 56] width 67 height 10
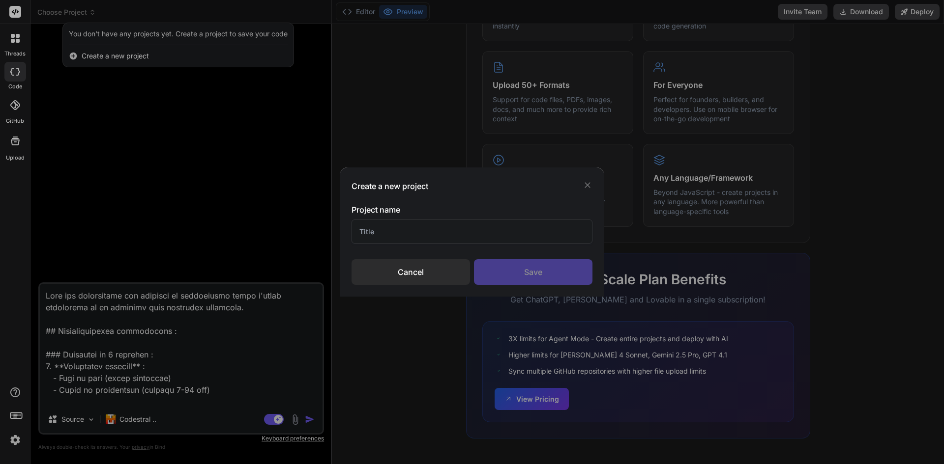
click at [584, 182] on icon at bounding box center [587, 185] width 10 height 10
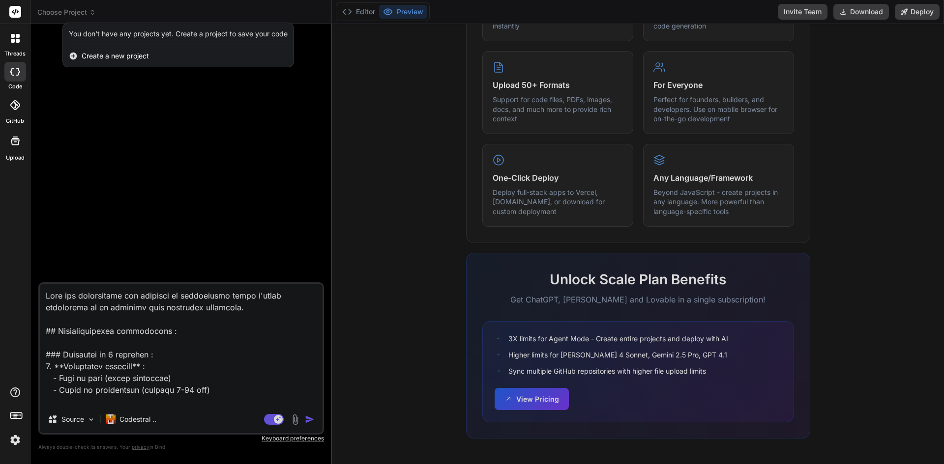
click at [169, 250] on div at bounding box center [472, 232] width 944 height 464
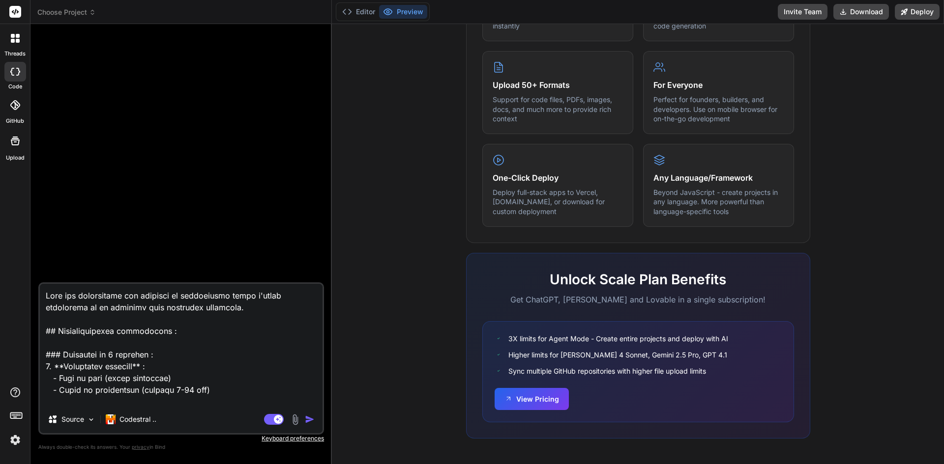
click at [19, 43] on div at bounding box center [15, 38] width 21 height 21
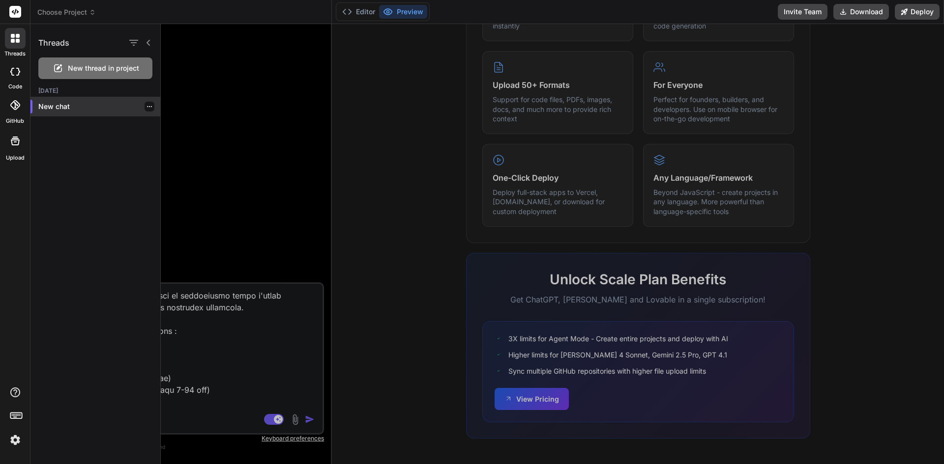
click at [60, 110] on p "New chat" at bounding box center [99, 107] width 122 height 10
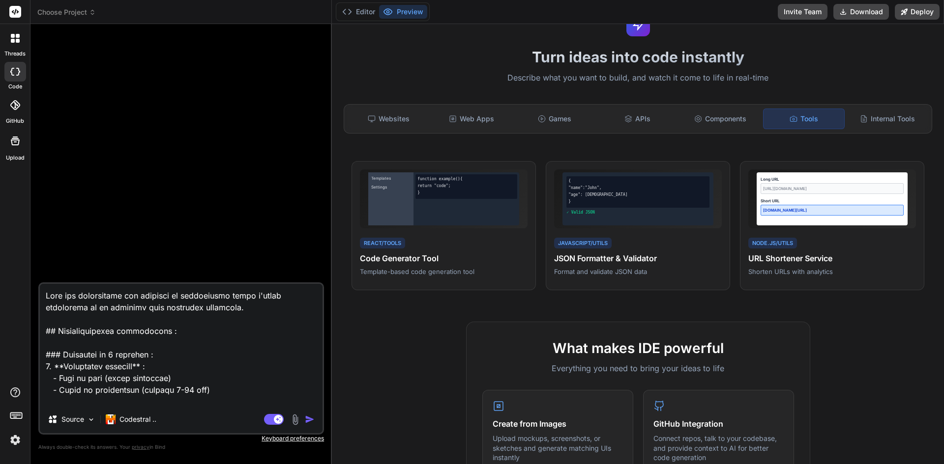
scroll to position [0, 0]
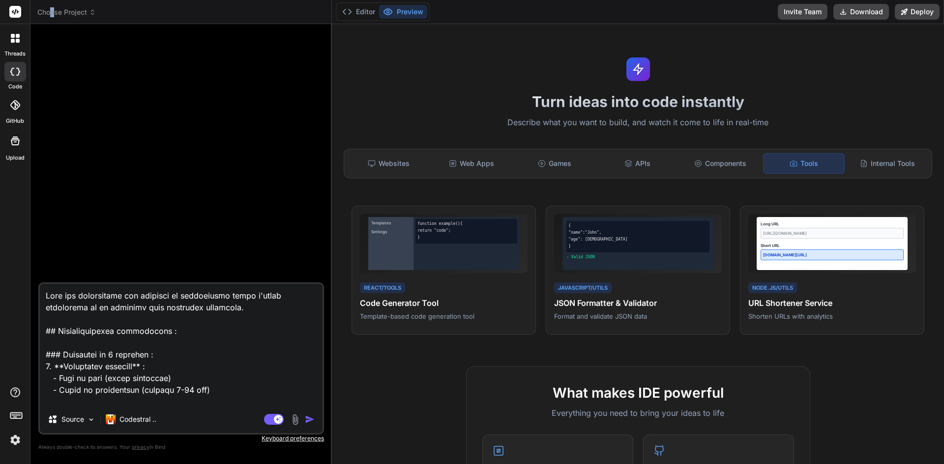
click at [53, 15] on span "Choose Project" at bounding box center [66, 12] width 58 height 10
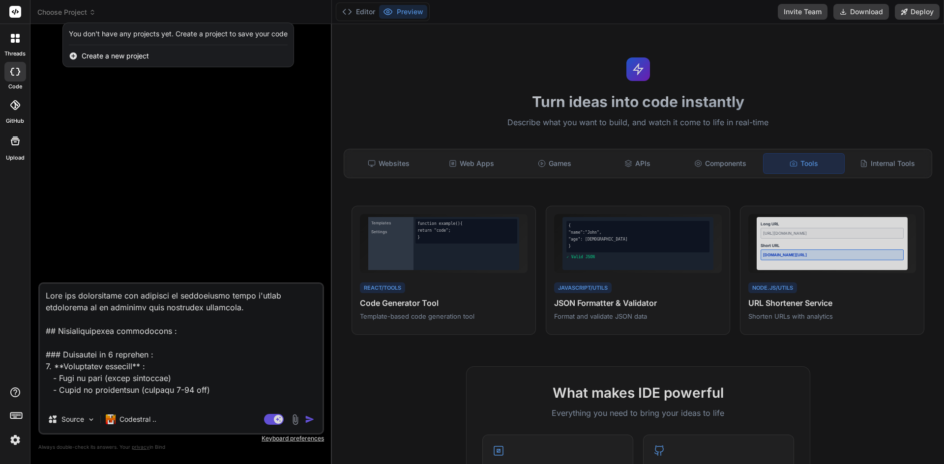
click at [12, 12] on icon at bounding box center [15, 12] width 7 height 6
click at [16, 14] on rect at bounding box center [15, 12] width 12 height 12
click at [11, 442] on img at bounding box center [15, 440] width 17 height 17
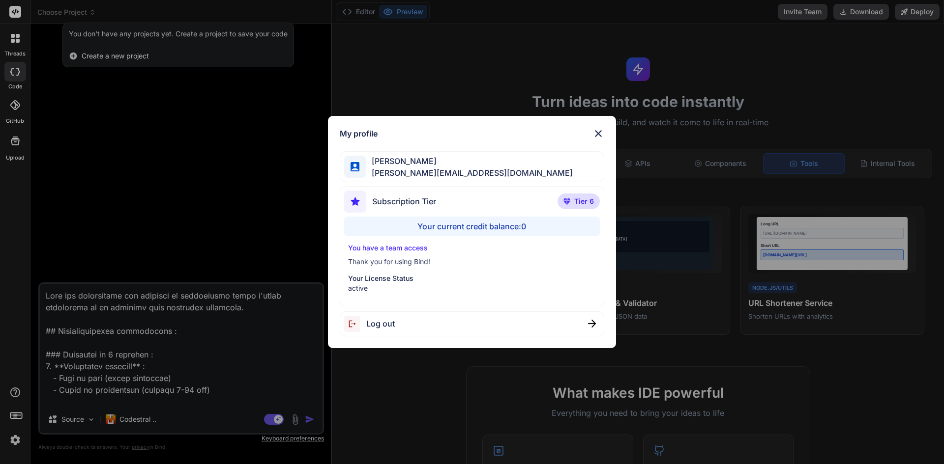
click at [452, 198] on div "Subscription Tier Tier 6" at bounding box center [472, 204] width 256 height 26
click at [514, 232] on div "Your current credit balance: 0" at bounding box center [472, 227] width 256 height 20
click at [574, 277] on p "Your License Status" at bounding box center [472, 279] width 248 height 10
click at [664, 247] on div "My profile [PERSON_NAME] [PERSON_NAME][EMAIL_ADDRESS][DOMAIN_NAME] Subscription…" at bounding box center [472, 232] width 944 height 464
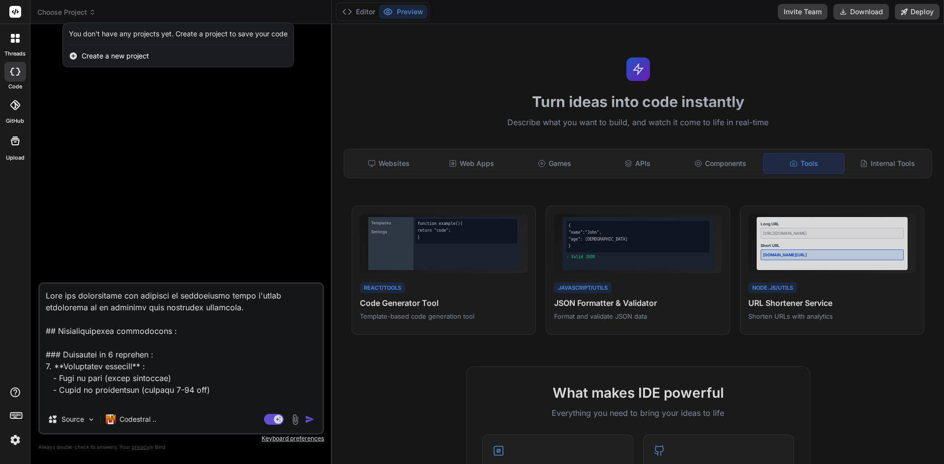
drag, startPoint x: 827, startPoint y: 97, endPoint x: 713, endPoint y: 96, distance: 114.0
click at [824, 97] on div at bounding box center [472, 232] width 944 height 464
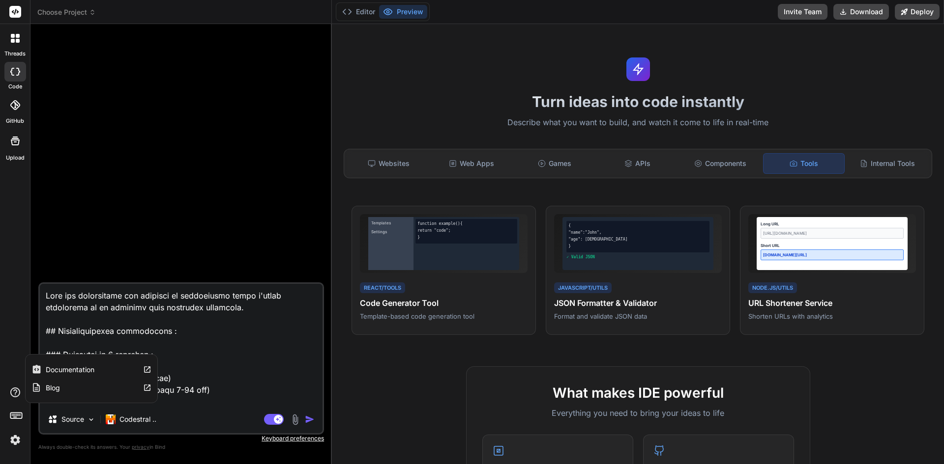
click at [15, 393] on icon at bounding box center [15, 393] width 12 height 12
click at [79, 383] on div "Blog" at bounding box center [92, 388] width 132 height 18
click at [180, 203] on div at bounding box center [182, 157] width 284 height 251
click at [76, 6] on header "Choose Project Created with Pixso." at bounding box center [180, 12] width 301 height 24
click at [20, 37] on div at bounding box center [15, 38] width 21 height 21
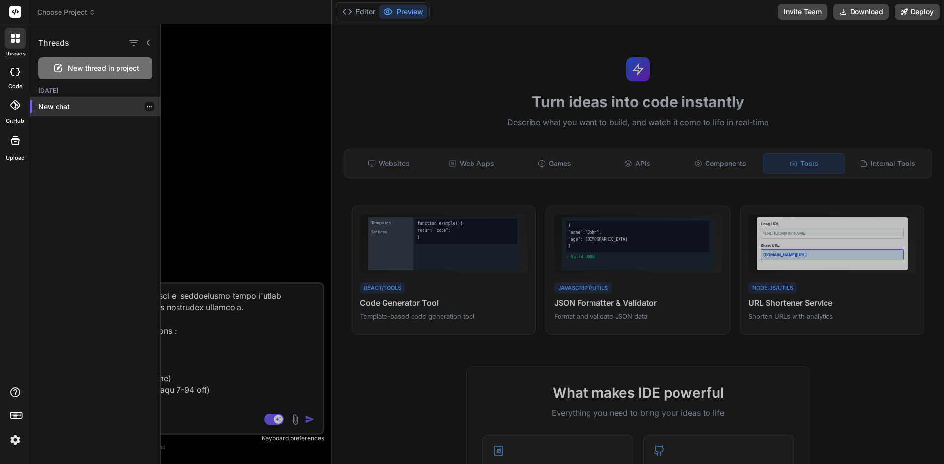
click at [58, 115] on div "New chat" at bounding box center [95, 107] width 130 height 20
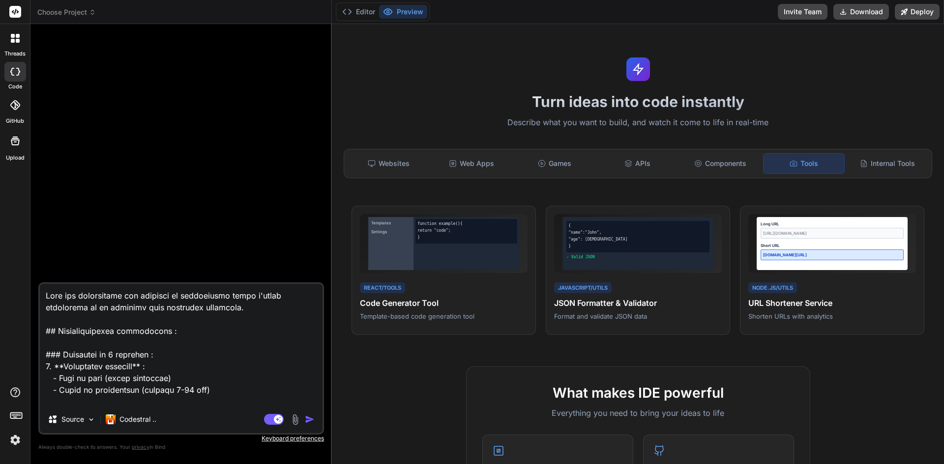
click at [14, 40] on icon at bounding box center [13, 41] width 4 height 4
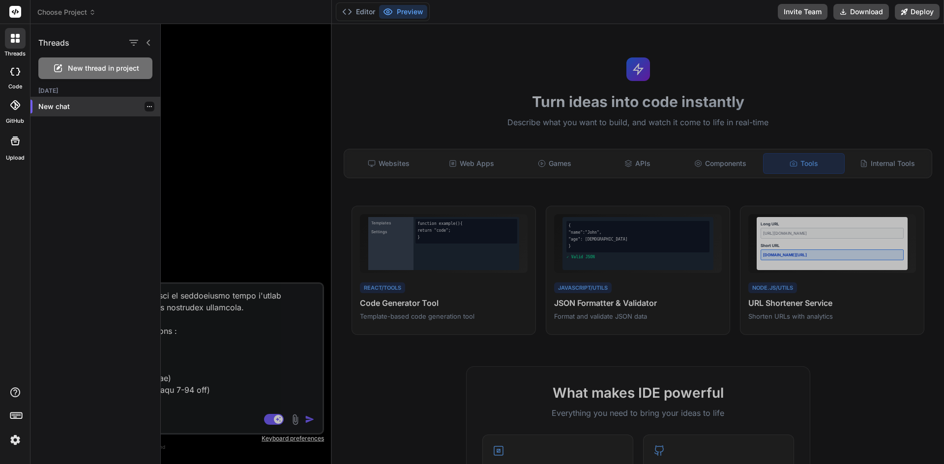
drag, startPoint x: 76, startPoint y: 107, endPoint x: 52, endPoint y: 114, distance: 24.6
click at [67, 111] on p "New chat" at bounding box center [99, 107] width 122 height 10
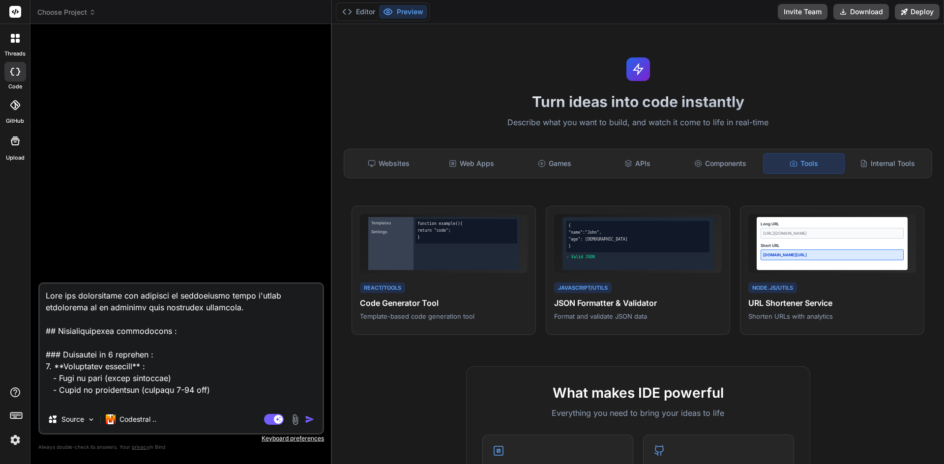
click at [12, 106] on icon at bounding box center [15, 105] width 10 height 10
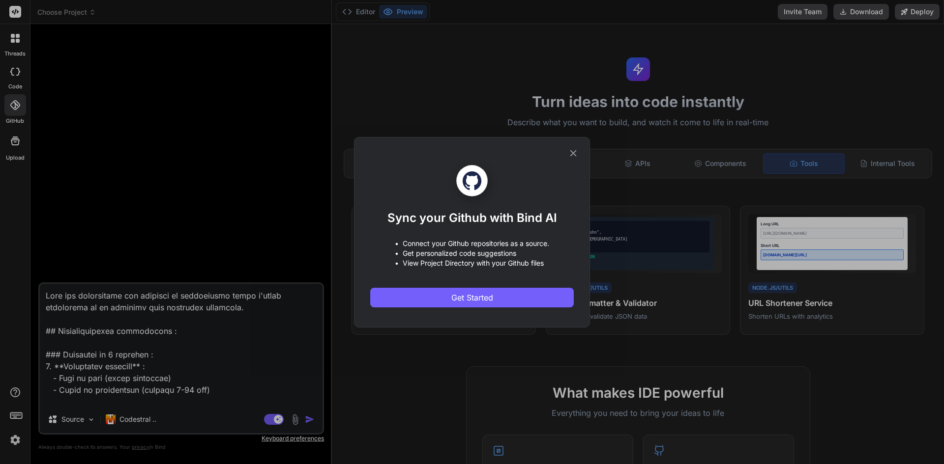
click at [12, 106] on div "Sync your Github with Bind AI • Connect your Github repositories as a source. •…" at bounding box center [472, 232] width 944 height 464
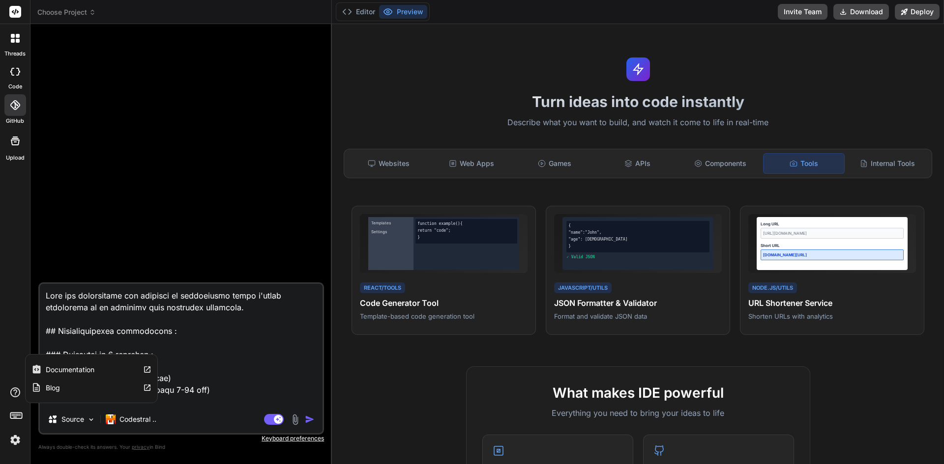
click at [73, 371] on label "Documentation" at bounding box center [70, 370] width 49 height 10
click at [267, 220] on div at bounding box center [182, 157] width 284 height 251
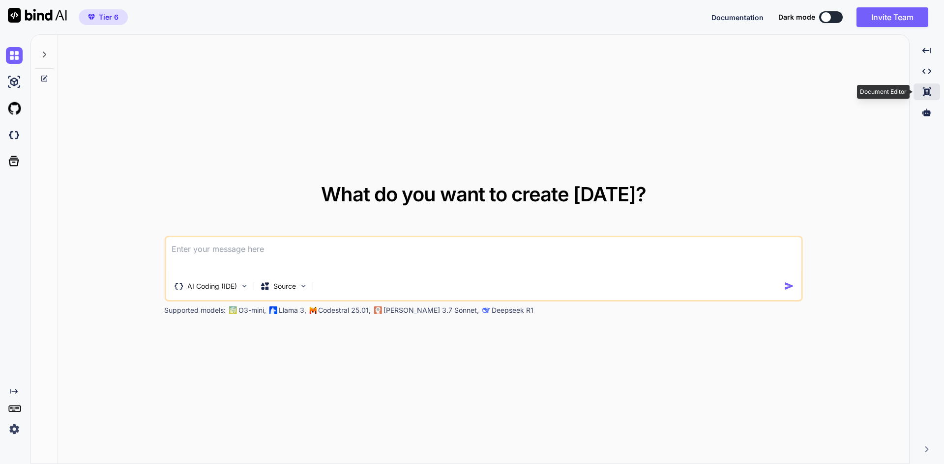
click at [926, 93] on icon "Created with Pixso." at bounding box center [926, 91] width 9 height 9
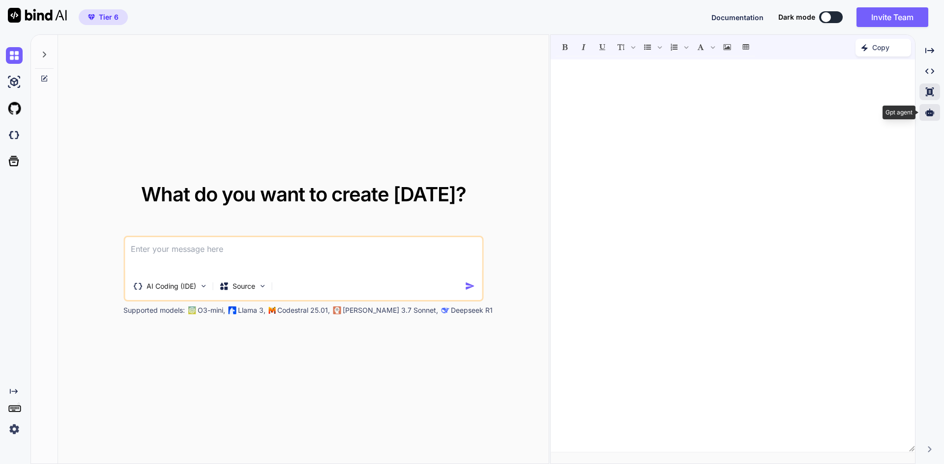
click at [929, 114] on icon at bounding box center [929, 112] width 9 height 7
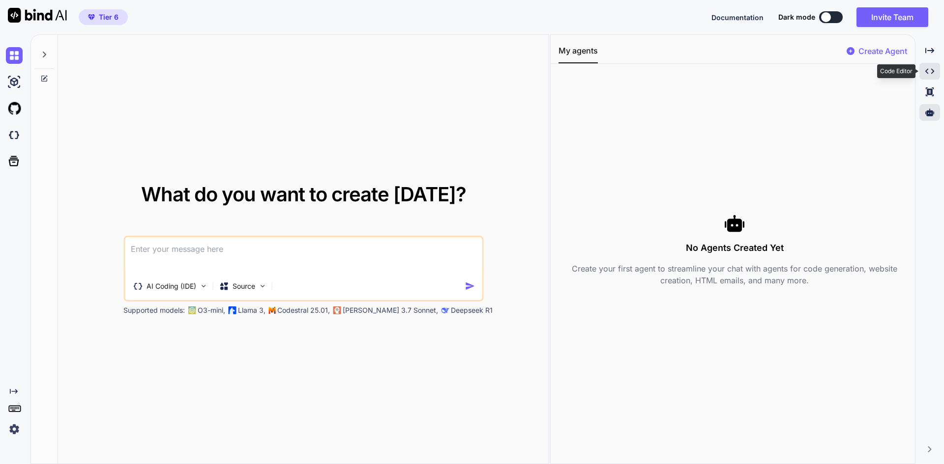
click at [931, 72] on icon "Created with Pixso." at bounding box center [929, 71] width 9 height 9
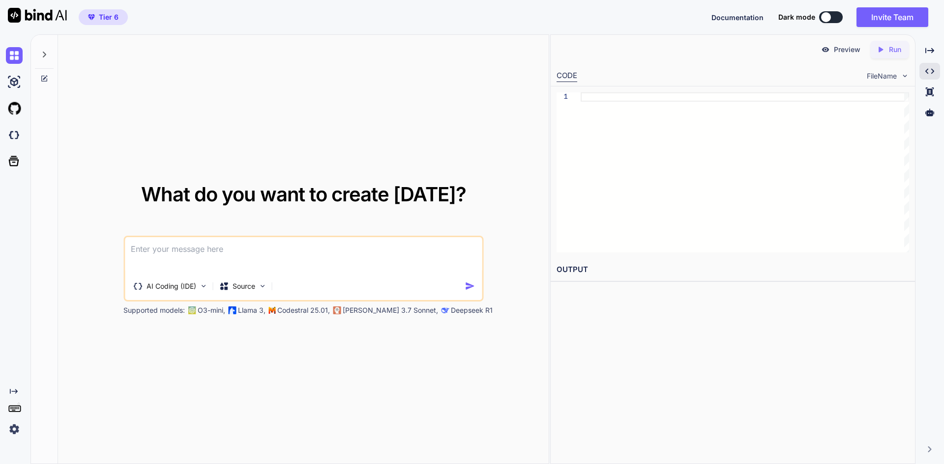
click at [14, 428] on img at bounding box center [14, 429] width 17 height 17
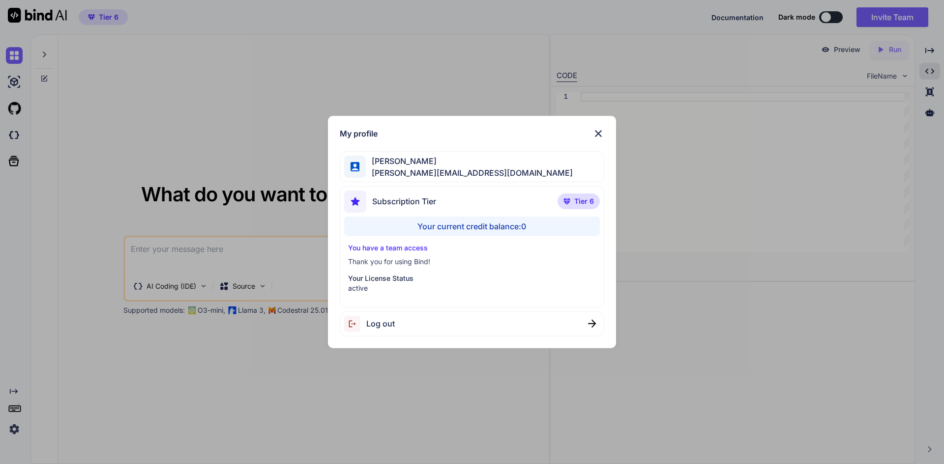
click at [655, 305] on div "My profile [PERSON_NAME] [PERSON_NAME][EMAIL_ADDRESS][DOMAIN_NAME] Subscription…" at bounding box center [472, 232] width 944 height 464
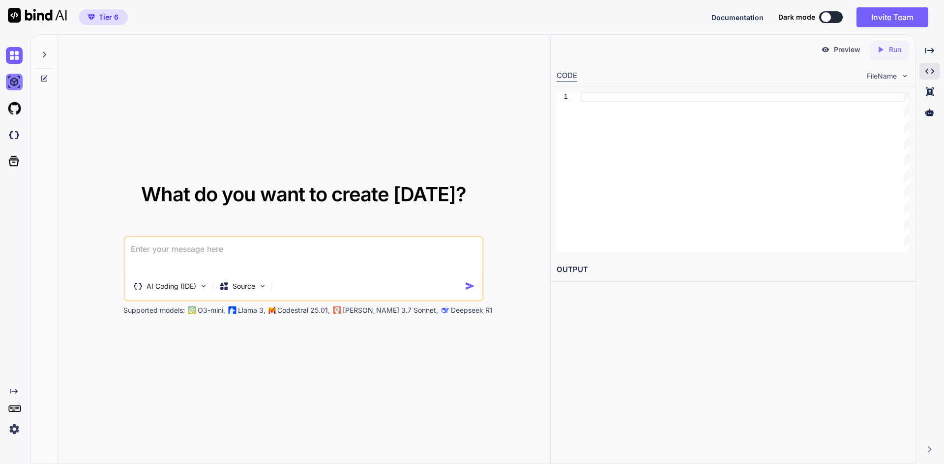
click at [13, 81] on img at bounding box center [14, 82] width 17 height 17
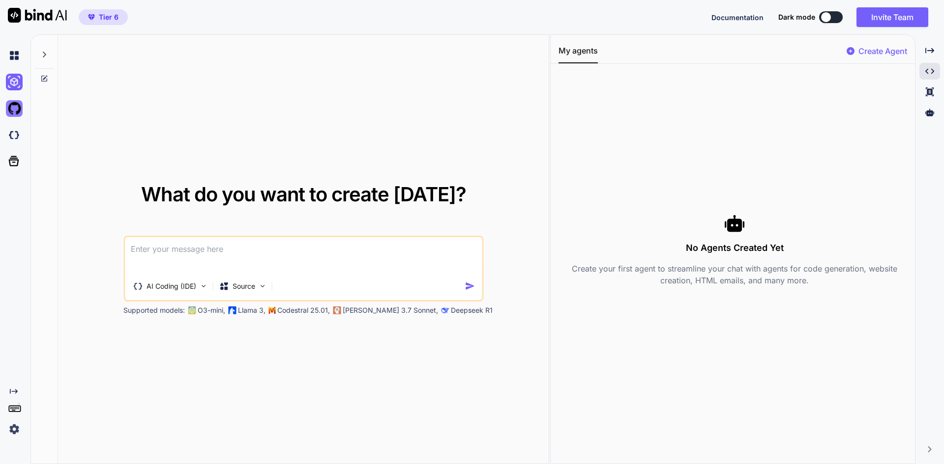
click at [12, 104] on img at bounding box center [14, 108] width 17 height 17
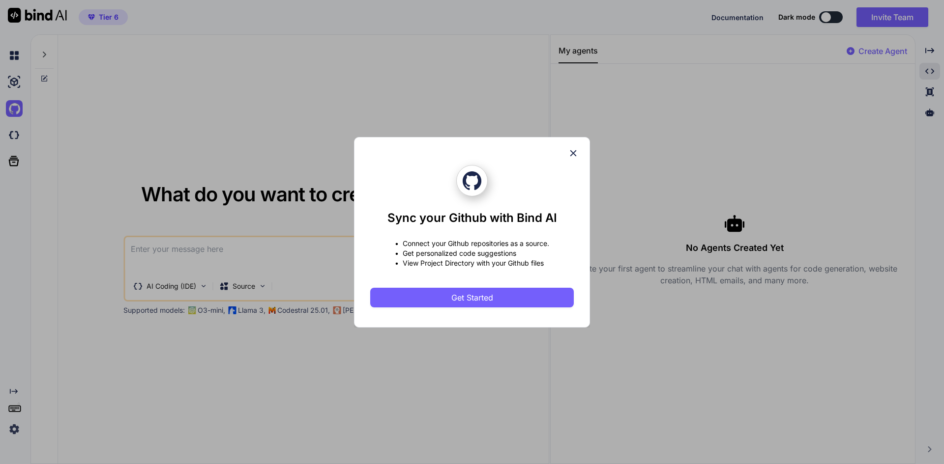
click at [574, 148] on div "Sync your Github with Bind AI • Connect your Github repositories as a source. •…" at bounding box center [472, 232] width 236 height 191
click at [571, 152] on icon at bounding box center [573, 153] width 11 height 11
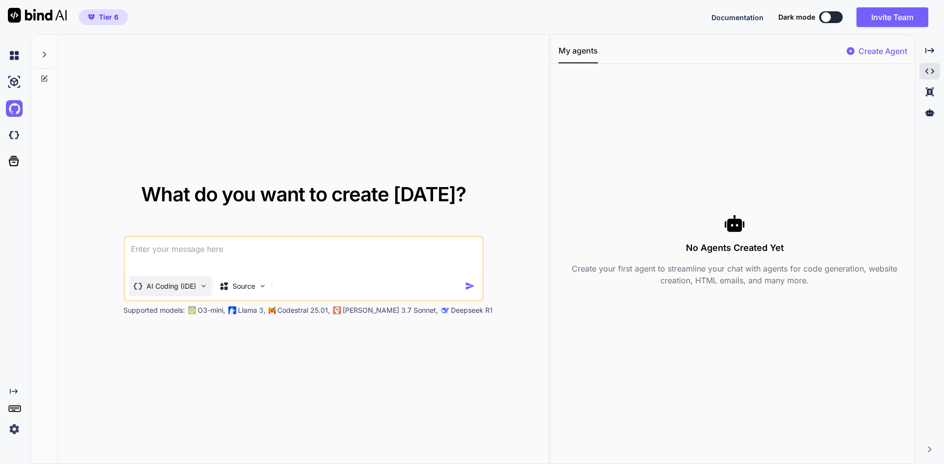
click at [182, 287] on p "AI Coding (IDE)" at bounding box center [171, 287] width 50 height 10
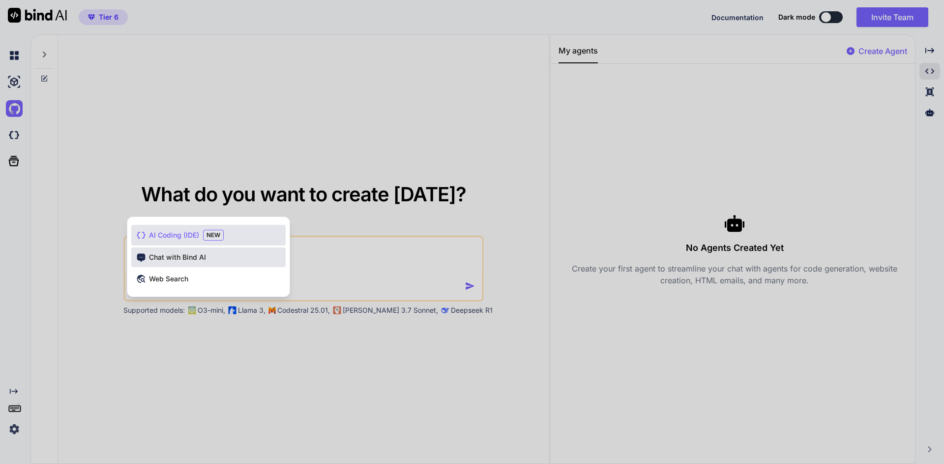
click at [197, 262] on div "Chat with Bind AI" at bounding box center [208, 258] width 154 height 20
type textarea "x"
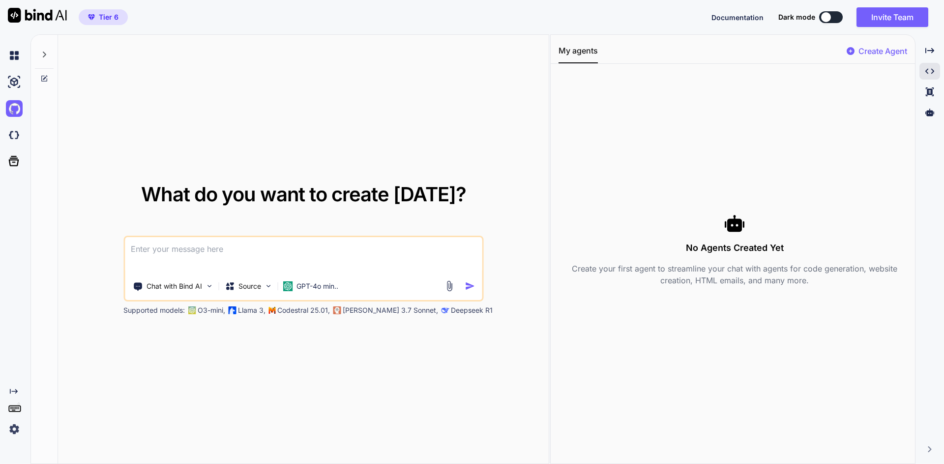
click at [199, 257] on textarea at bounding box center [303, 255] width 357 height 36
paste textarea "Lore ips dolorsitame con adipisci el seddoeiusmo tempo i'utlab etdolorema al en…"
type textarea "Lore ips dolorsitame con adipisci el seddoeiusmo tempo i'utlab etdolorema al en…"
type textarea "x"
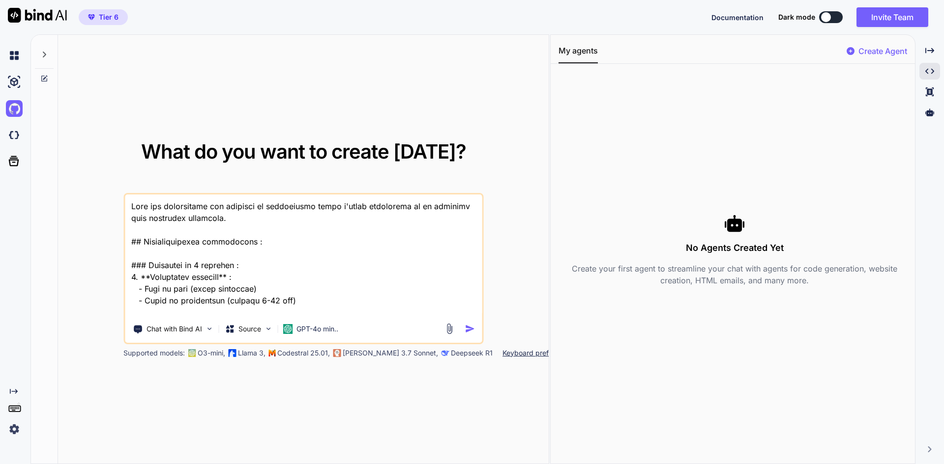
scroll to position [568, 0]
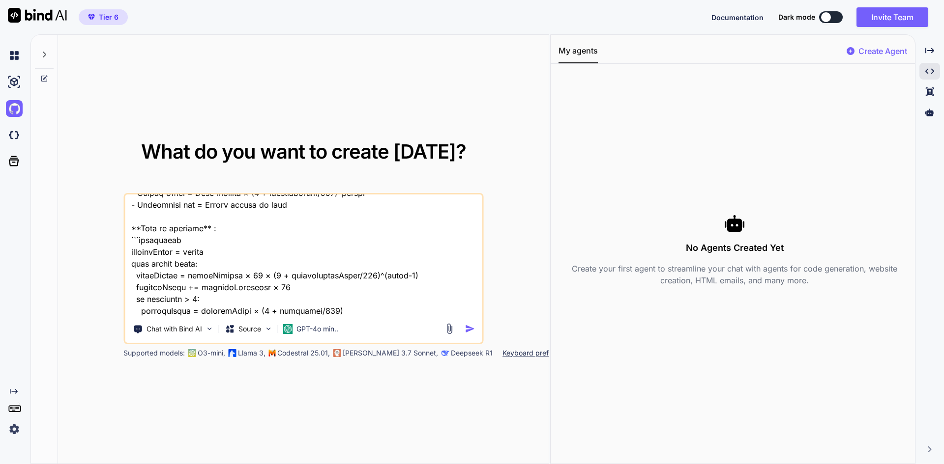
type textarea "Lore ips dolorsitame con adipisci el seddoeiusmo tempo i'utlab etdolorema al en…"
click at [466, 327] on img "button" at bounding box center [469, 329] width 10 height 10
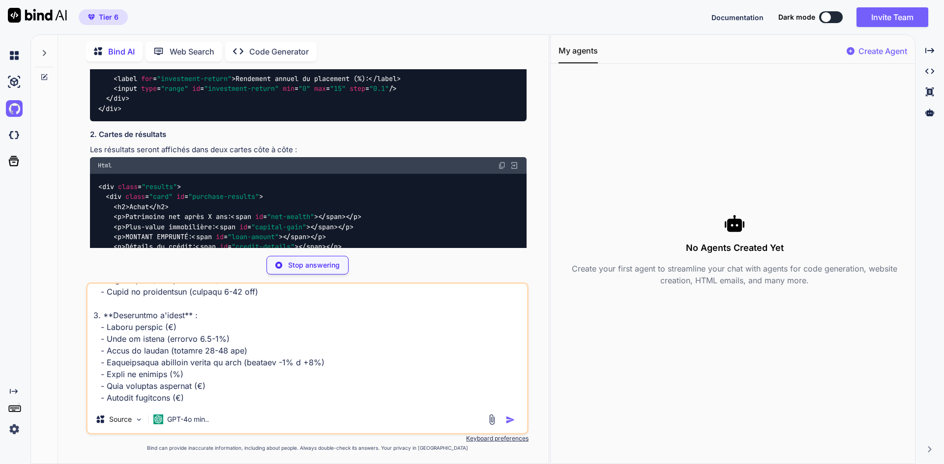
scroll to position [927, 0]
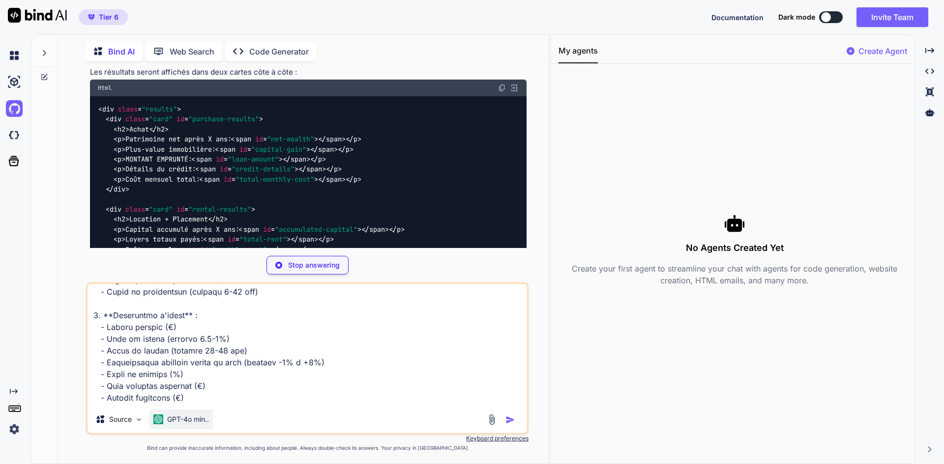
click at [174, 422] on p "GPT-4o min.." at bounding box center [188, 420] width 42 height 10
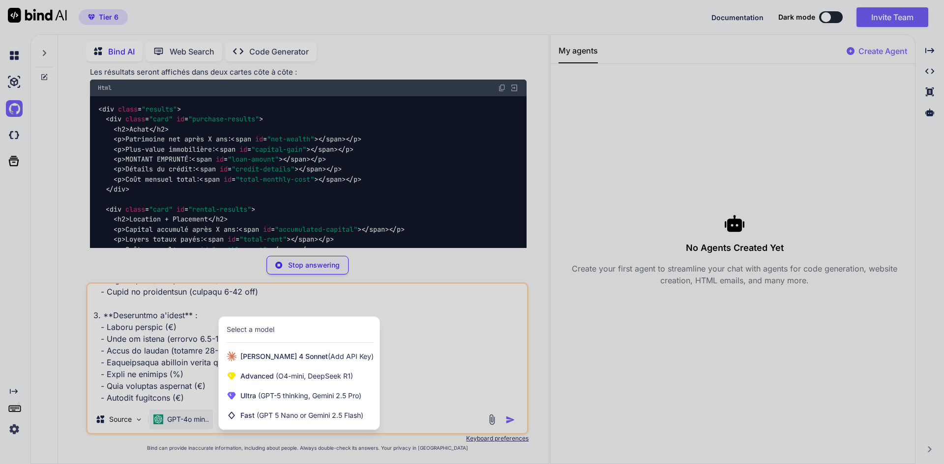
click at [544, 229] on div at bounding box center [472, 232] width 944 height 464
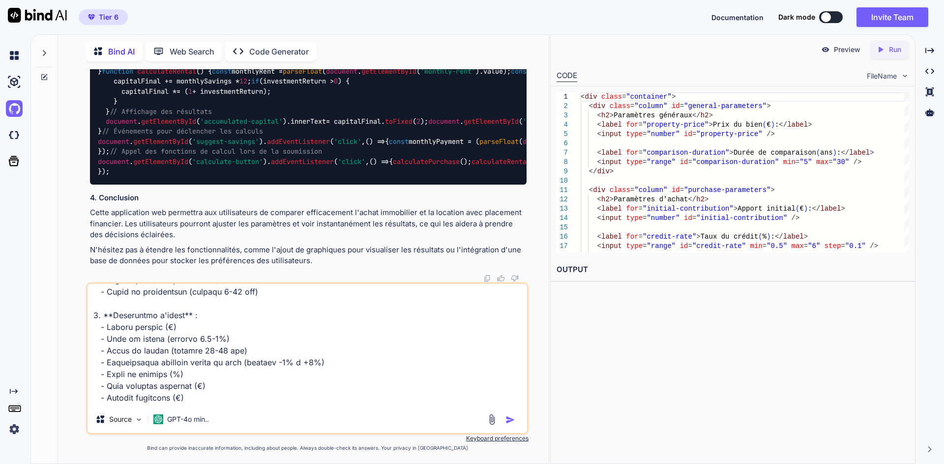
scroll to position [1712, 0]
click at [847, 49] on p "Preview" at bounding box center [846, 50] width 27 height 10
click at [892, 53] on p "Run" at bounding box center [895, 50] width 12 height 10
type textarea "x"
click at [636, 292] on link "[URL][DOMAIN_NAME]" at bounding box center [596, 292] width 80 height 9
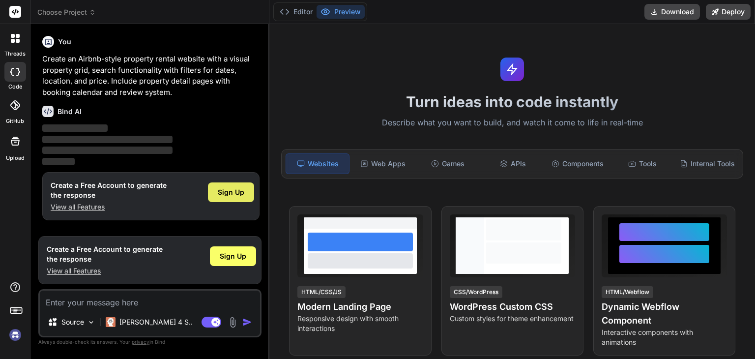
click at [229, 197] on div "Sign Up" at bounding box center [231, 192] width 46 height 20
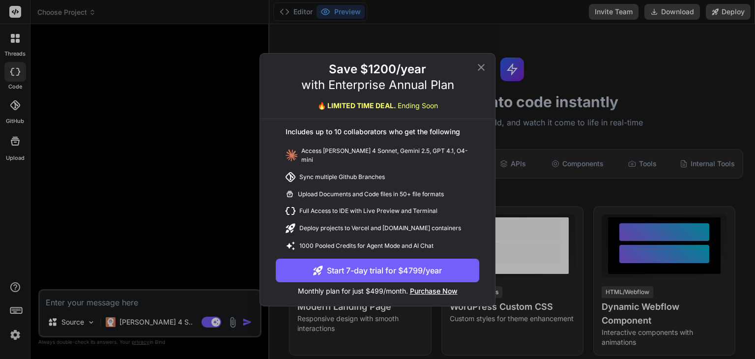
type textarea "x"
click at [480, 70] on icon at bounding box center [481, 67] width 12 height 12
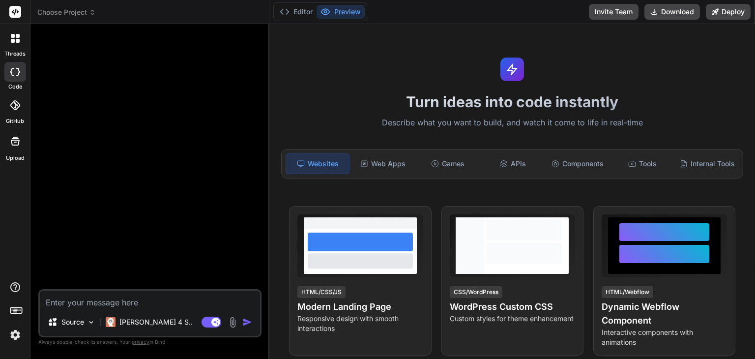
click at [19, 13] on rect at bounding box center [15, 12] width 12 height 12
click at [16, 339] on img at bounding box center [15, 334] width 17 height 17
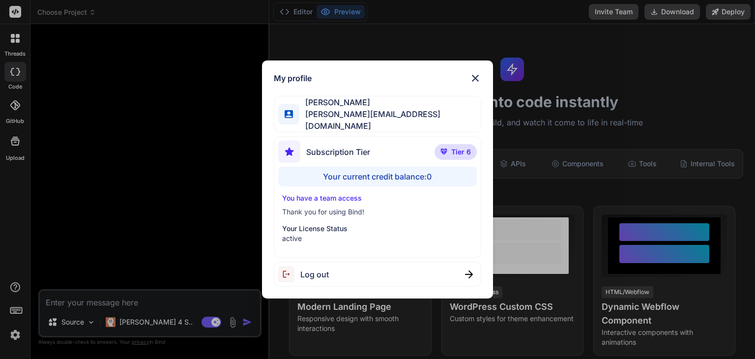
click at [339, 175] on div "Your current credit balance: 0" at bounding box center [377, 177] width 198 height 20
drag, startPoint x: 457, startPoint y: 148, endPoint x: 455, endPoint y: 134, distance: 14.3
click at [455, 136] on div "Subscription Tier Tier 6 Your current credit balance: 0 You have a team access …" at bounding box center [377, 196] width 207 height 121
click at [456, 144] on p "Tier 6" at bounding box center [455, 152] width 42 height 16
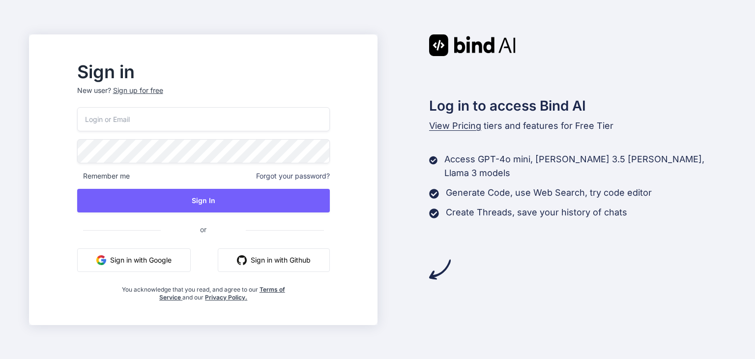
click at [155, 256] on button "Sign in with Google" at bounding box center [134, 260] width 114 height 24
